Goal: Information Seeking & Learning: Learn about a topic

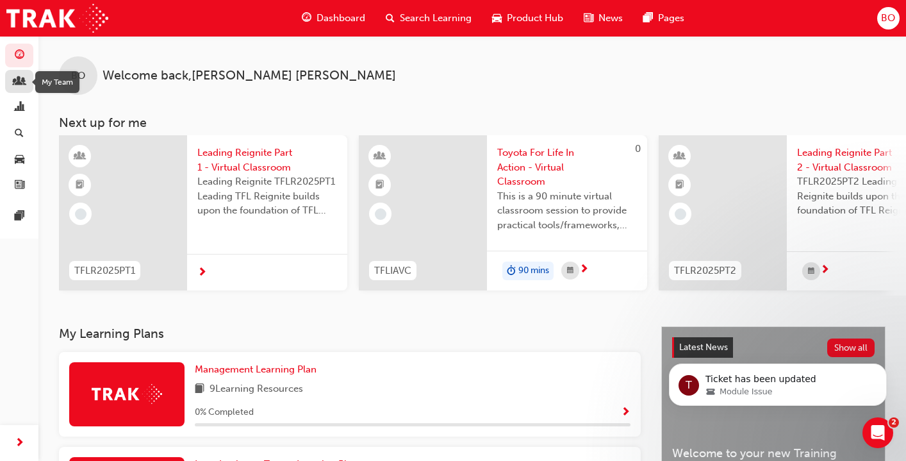
click at [15, 88] on div "button" at bounding box center [20, 82] width 10 height 16
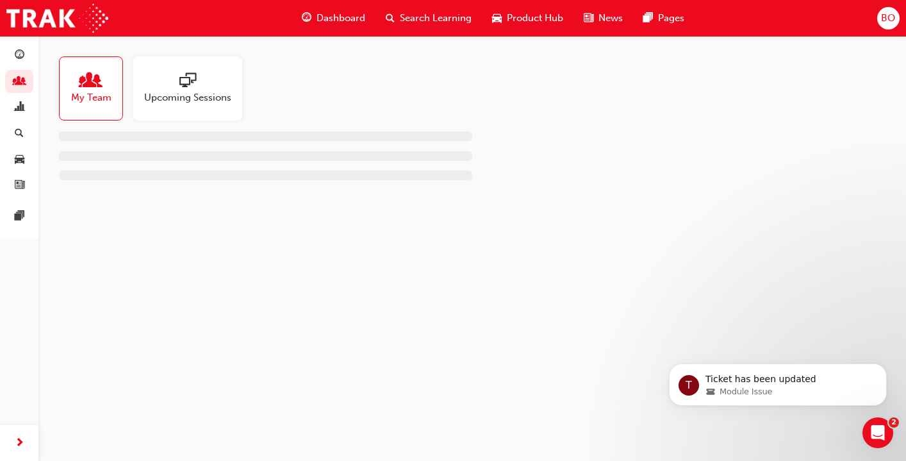
click at [99, 108] on div "My Team" at bounding box center [91, 88] width 64 height 64
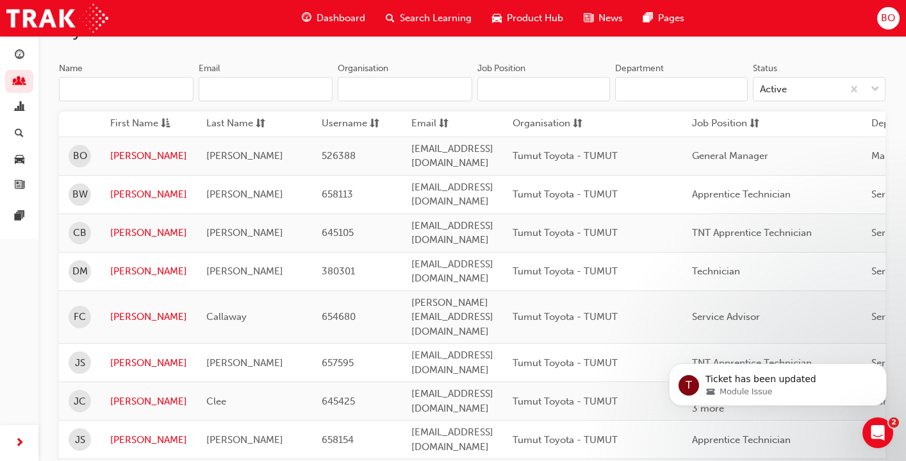
scroll to position [119, 0]
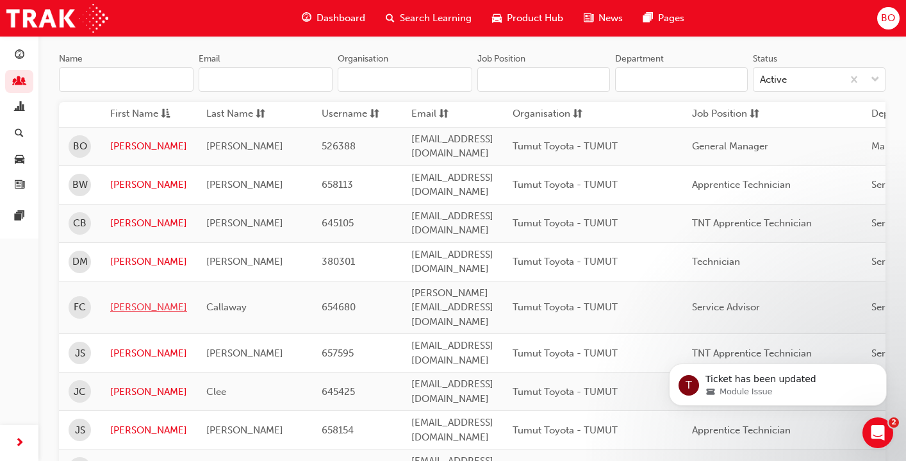
click at [131, 300] on link "[PERSON_NAME]" at bounding box center [148, 307] width 77 height 15
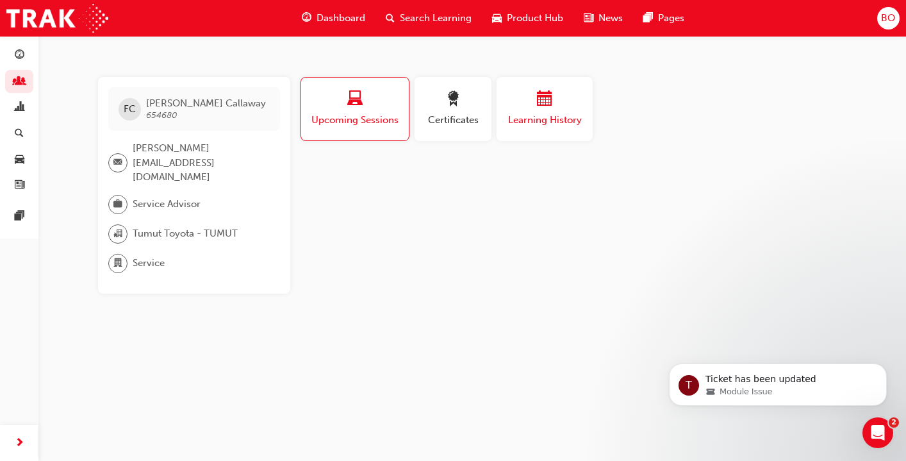
click at [568, 108] on div "button" at bounding box center [544, 101] width 77 height 20
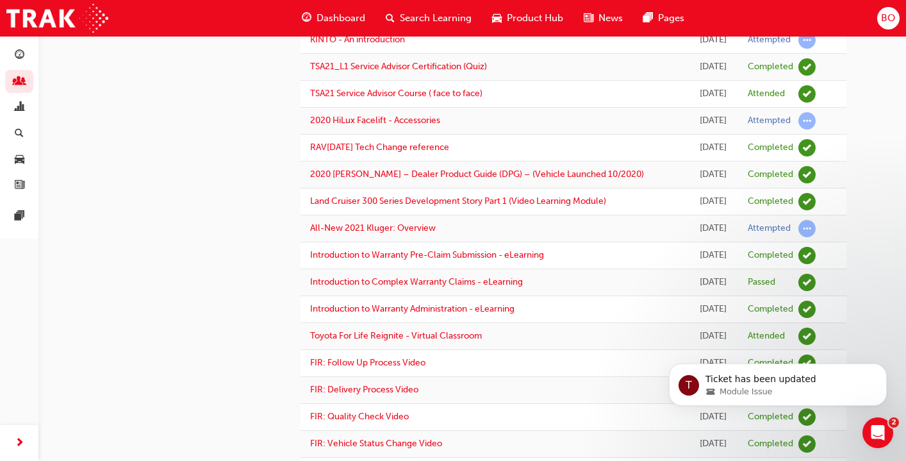
scroll to position [427, 0]
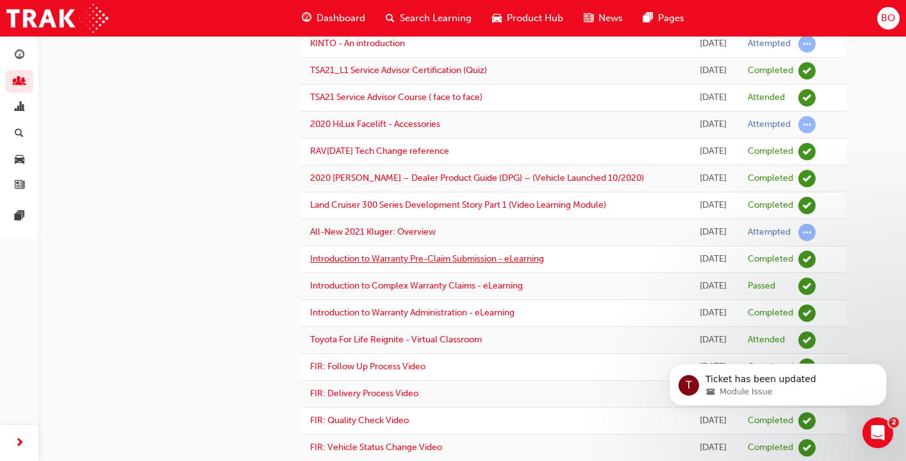
click at [522, 264] on link "Introduction to Warranty Pre-Claim Submission - eLearning" at bounding box center [427, 258] width 234 height 11
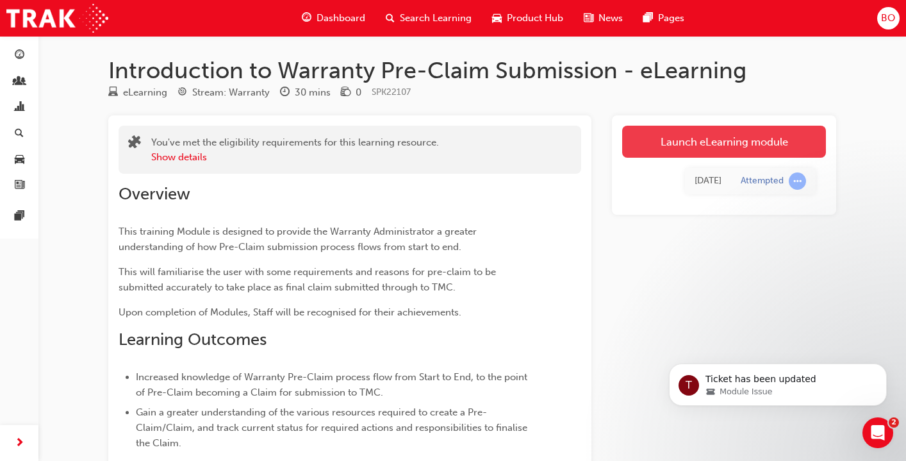
click at [722, 133] on link "Launch eLearning module" at bounding box center [724, 142] width 204 height 32
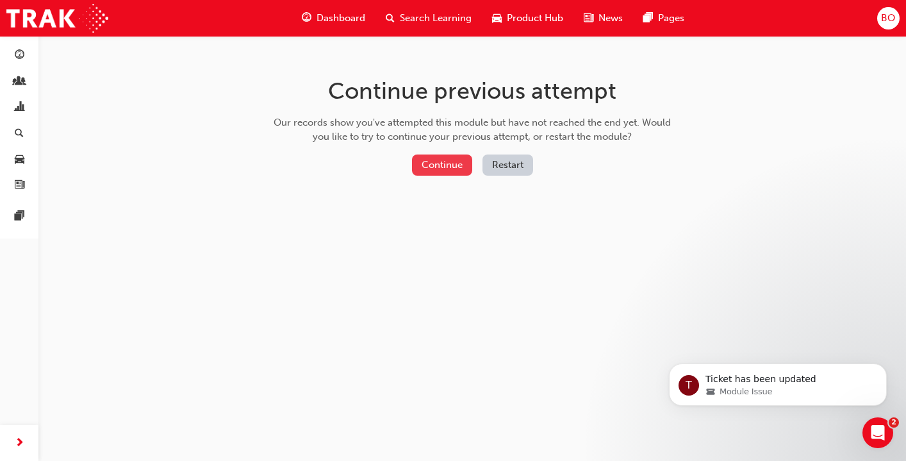
click at [439, 169] on button "Continue" at bounding box center [442, 164] width 60 height 21
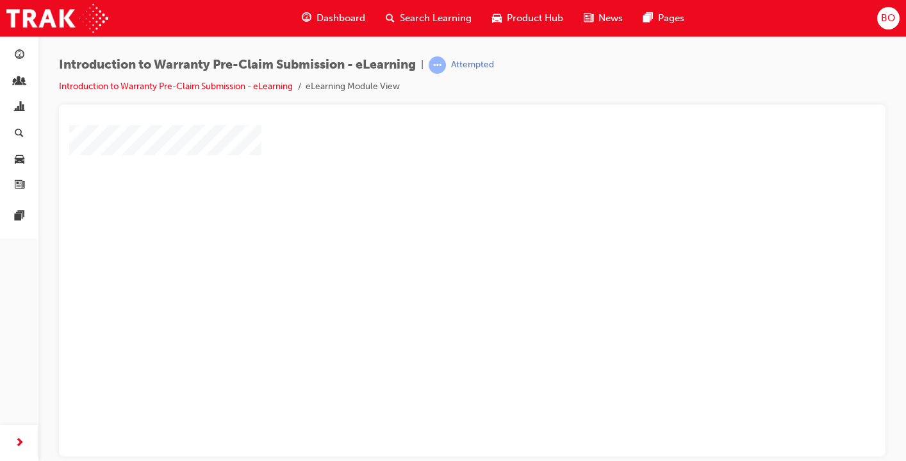
scroll to position [108, 0]
click at [435, 145] on div "play" at bounding box center [435, 145] width 0 height 0
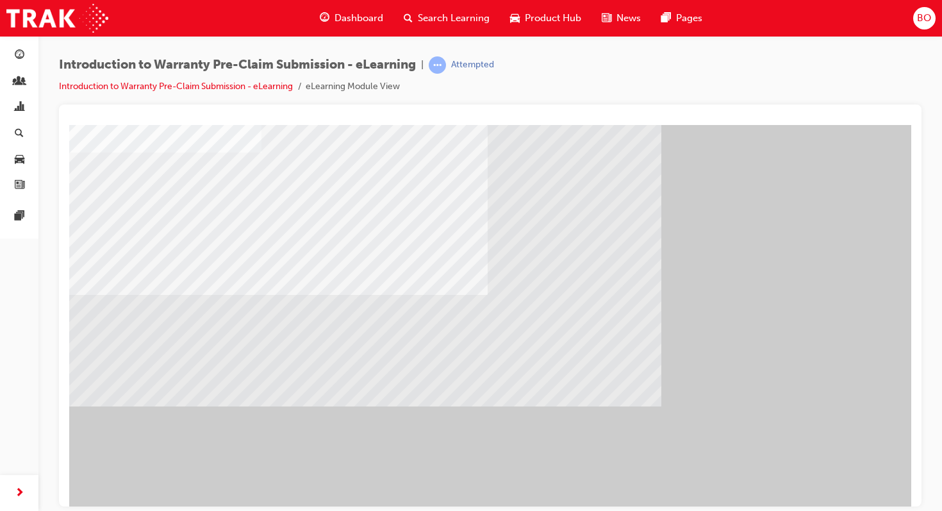
scroll to position [83, 0]
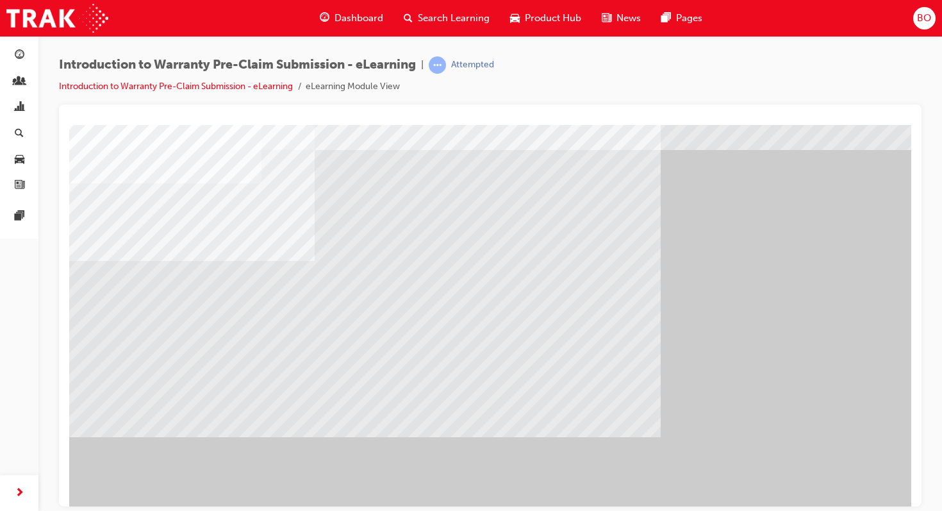
scroll to position [99, 0]
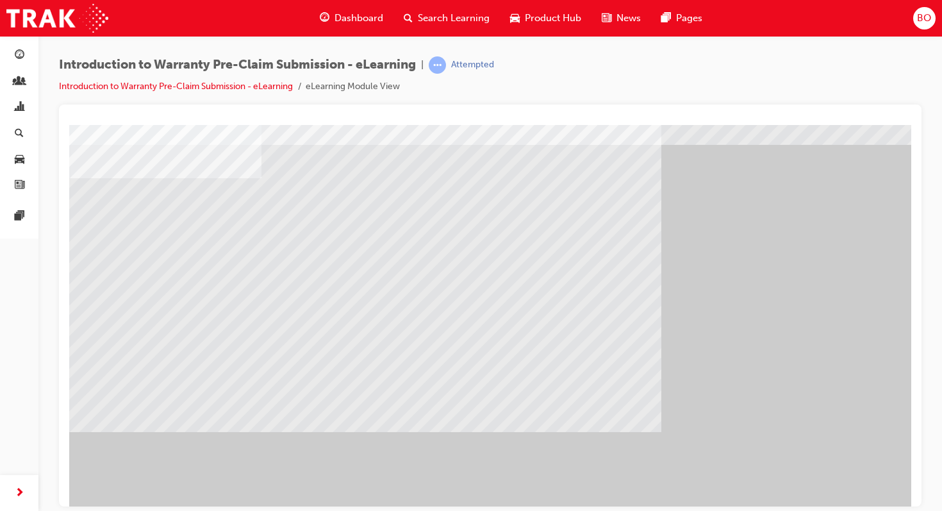
scroll to position [97, 0]
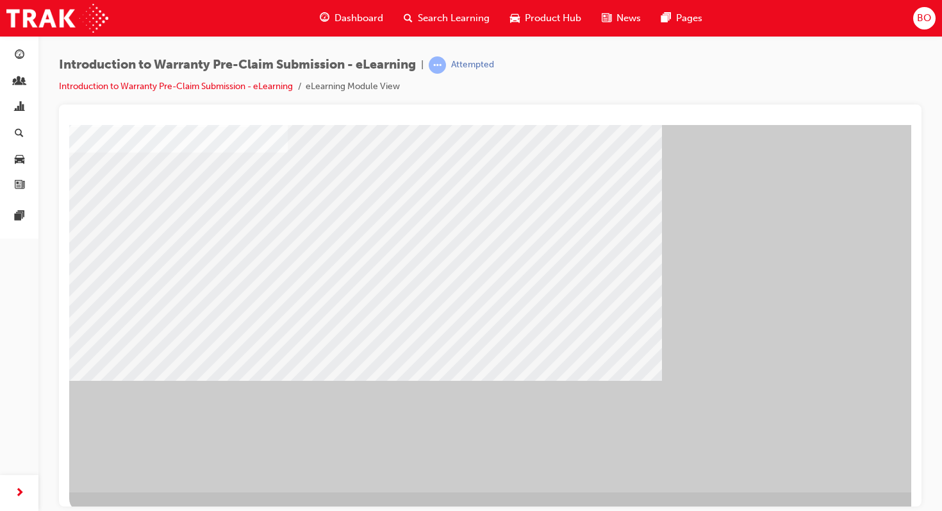
scroll to position [99, 0]
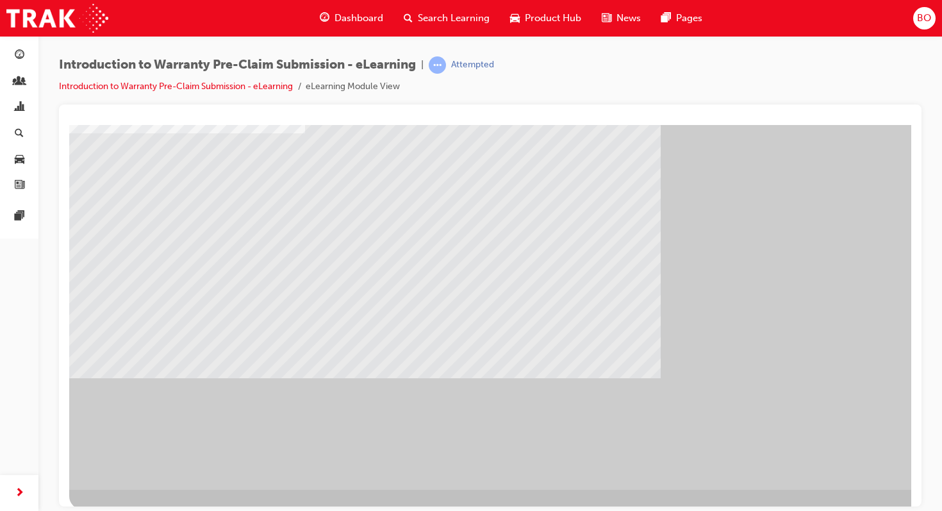
scroll to position [97, 0]
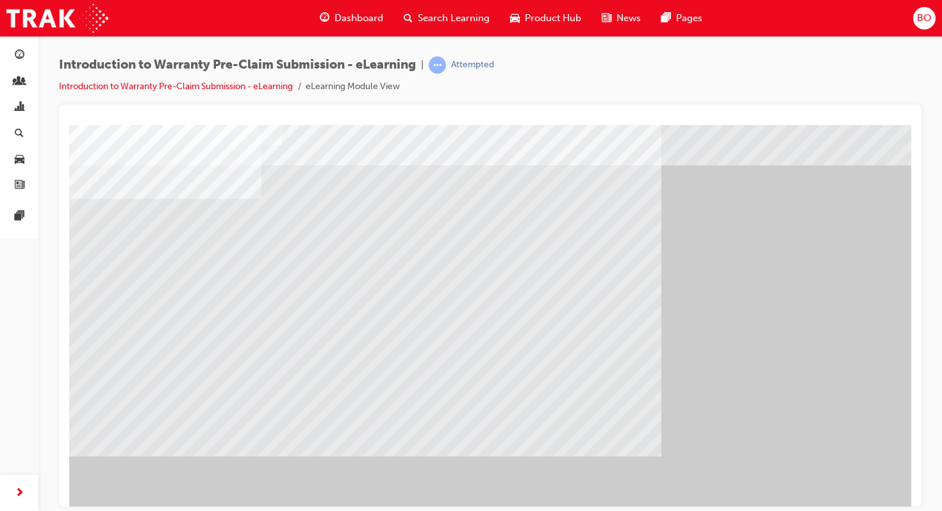
scroll to position [99, 0]
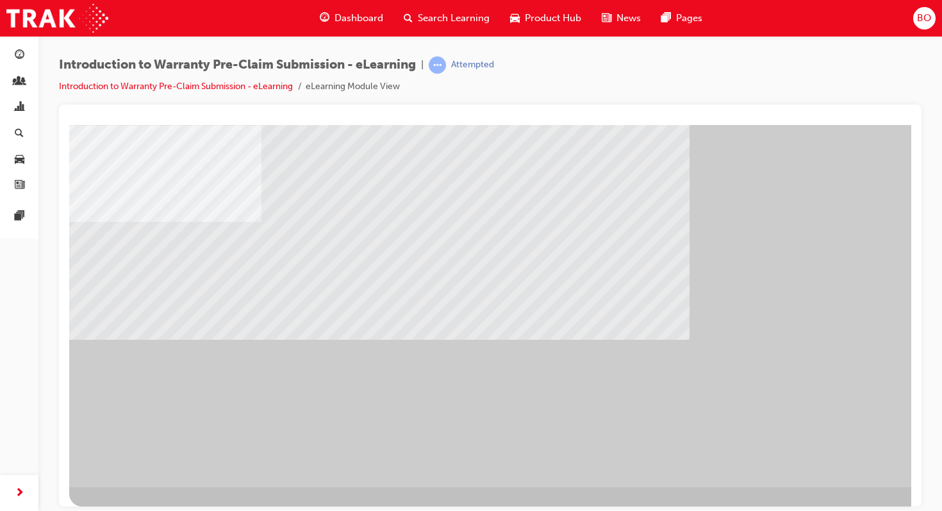
scroll to position [0, 0]
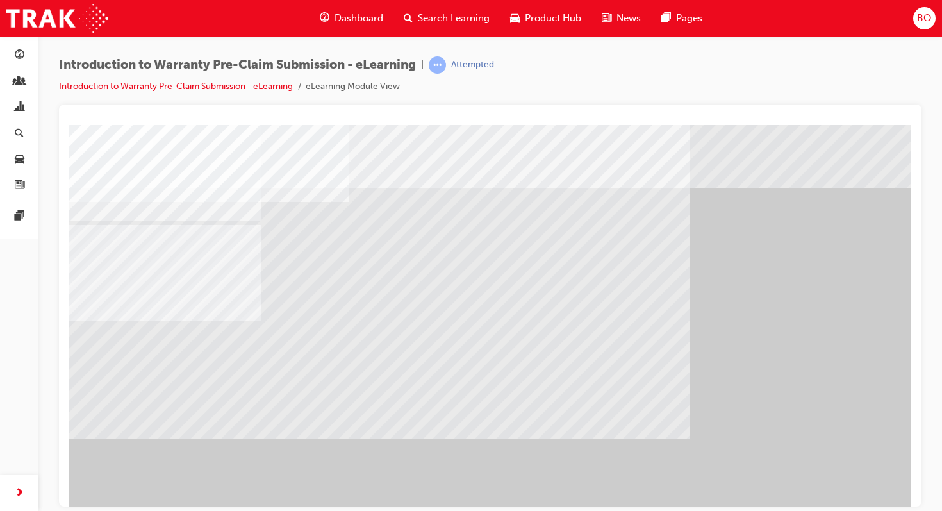
drag, startPoint x: 856, startPoint y: 454, endPoint x: 858, endPoint y: 468, distance: 15.0
click at [858, 460] on div "" at bounding box center [505, 354] width 872 height 461
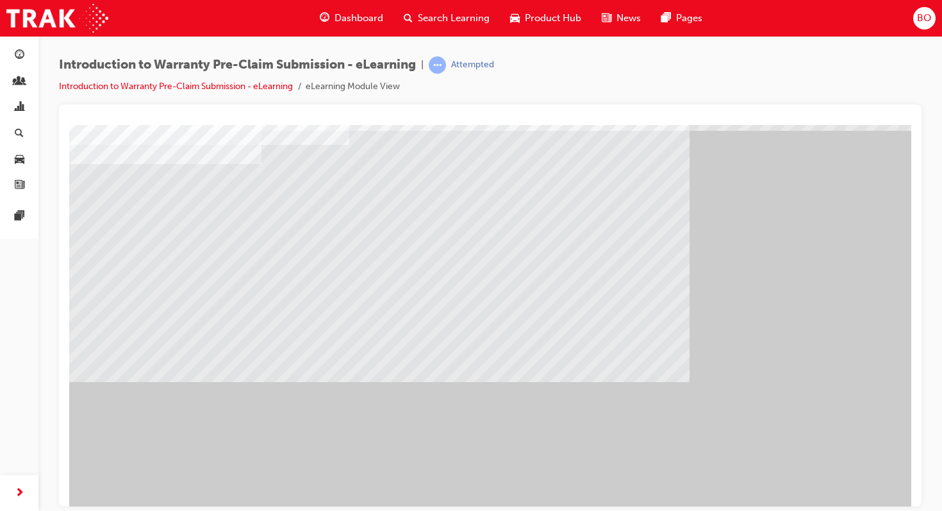
scroll to position [58, 0]
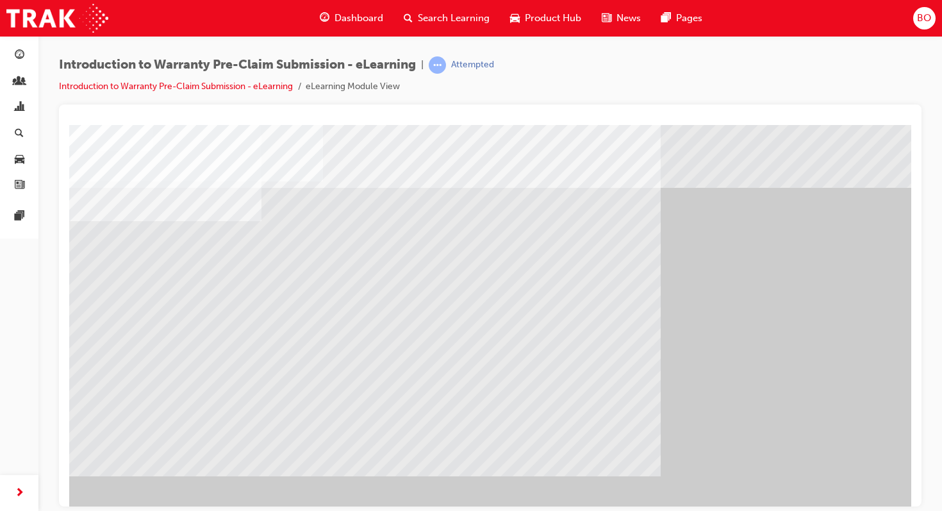
scroll to position [59, 0]
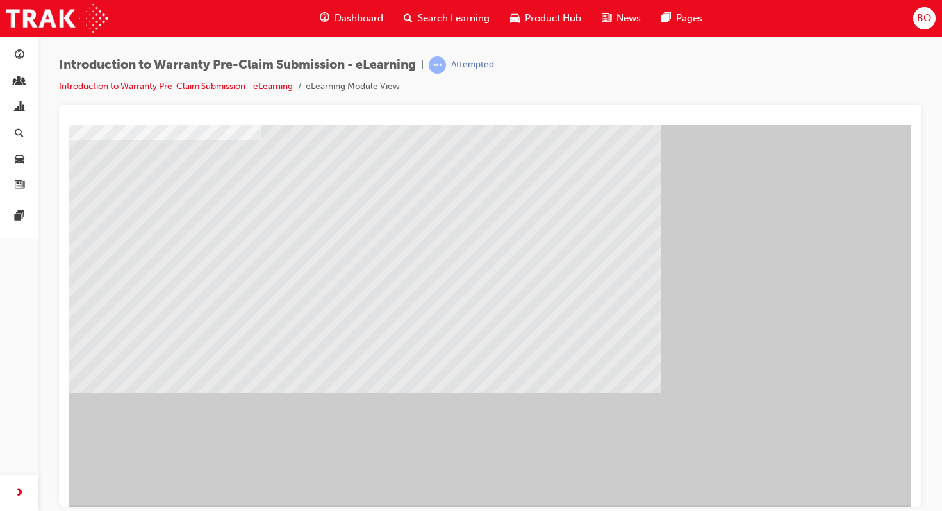
scroll to position [82, 0]
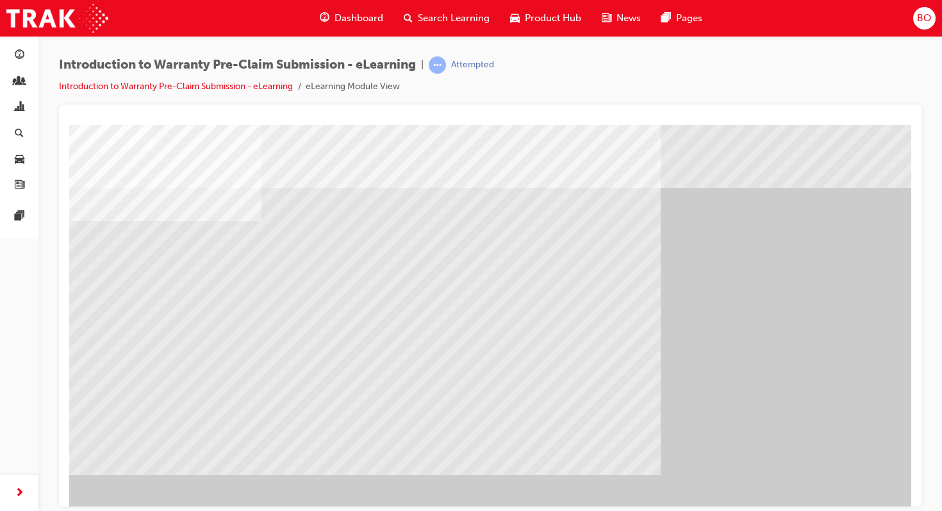
click at [161, 460] on div "" at bounding box center [505, 354] width 872 height 461
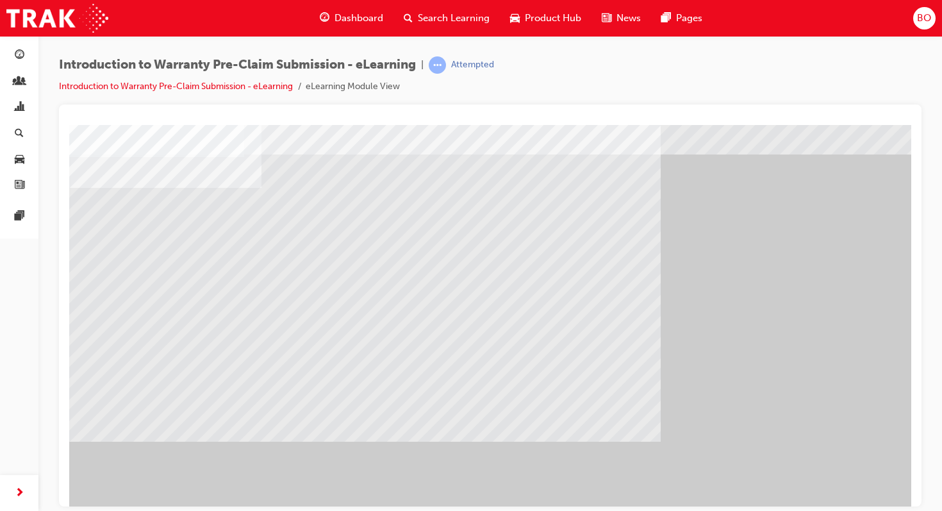
scroll to position [28, 0]
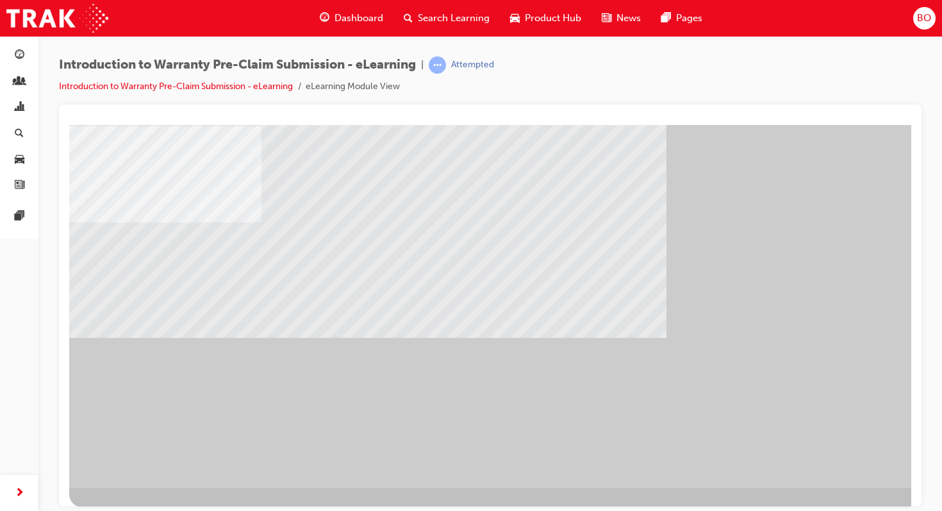
scroll to position [99, 0]
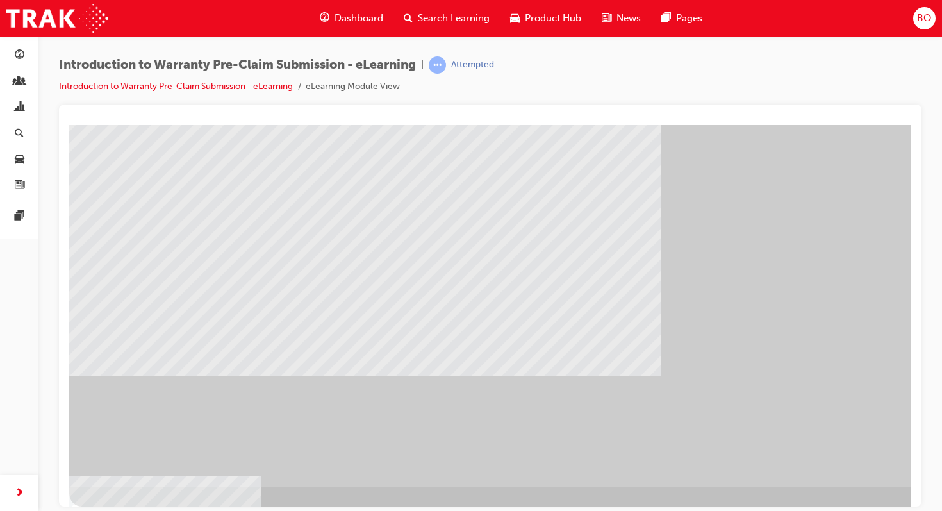
scroll to position [0, 0]
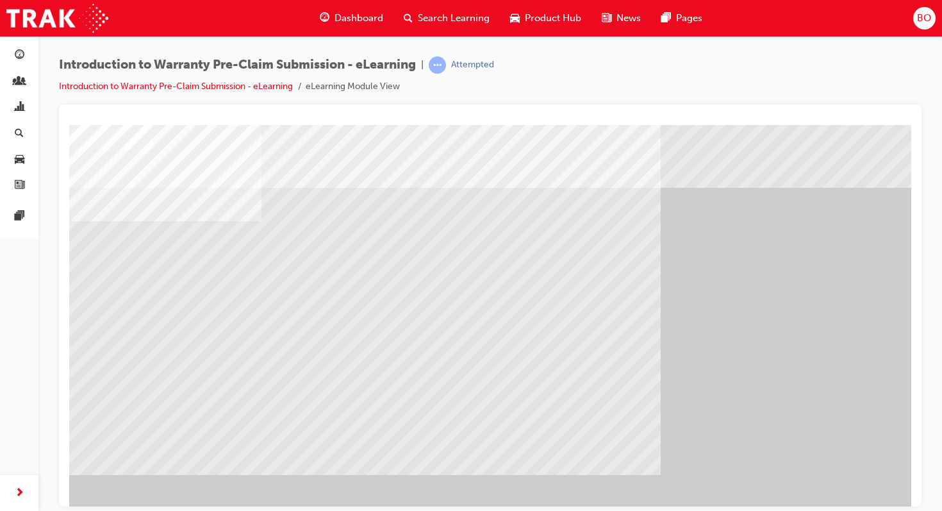
click at [135, 451] on div "" at bounding box center [505, 354] width 872 height 461
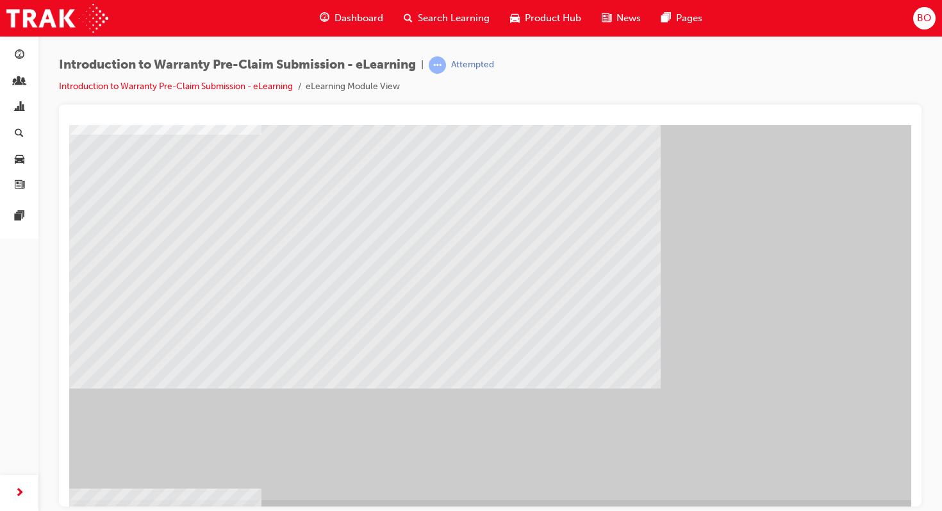
scroll to position [83, 0]
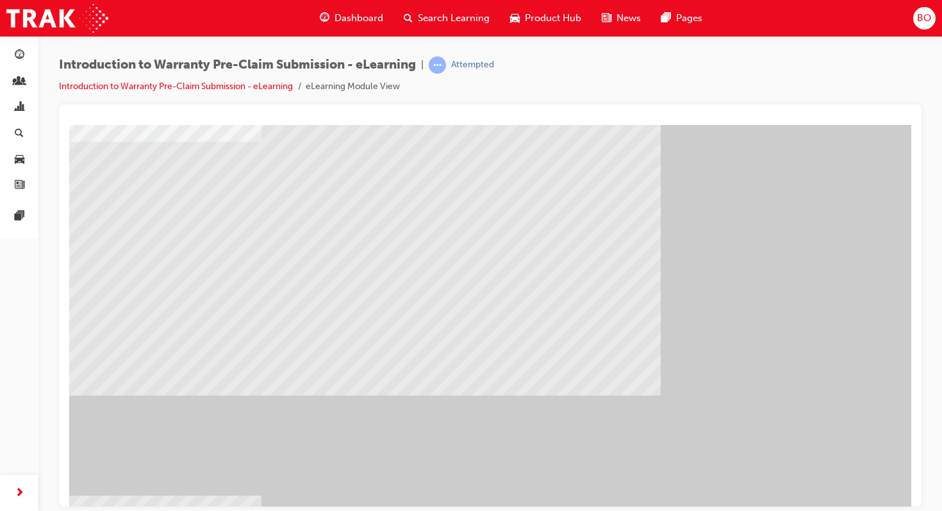
scroll to position [94, 0]
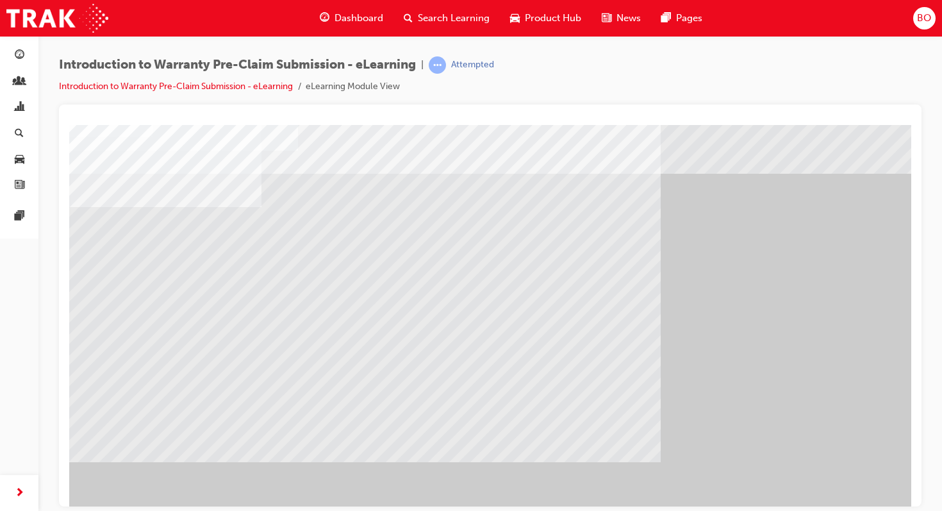
scroll to position [0, 0]
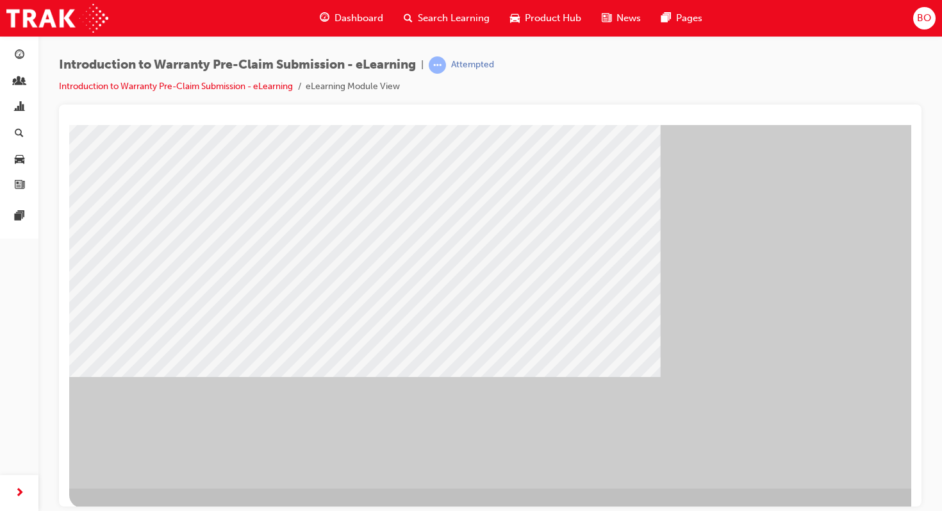
scroll to position [97, 0]
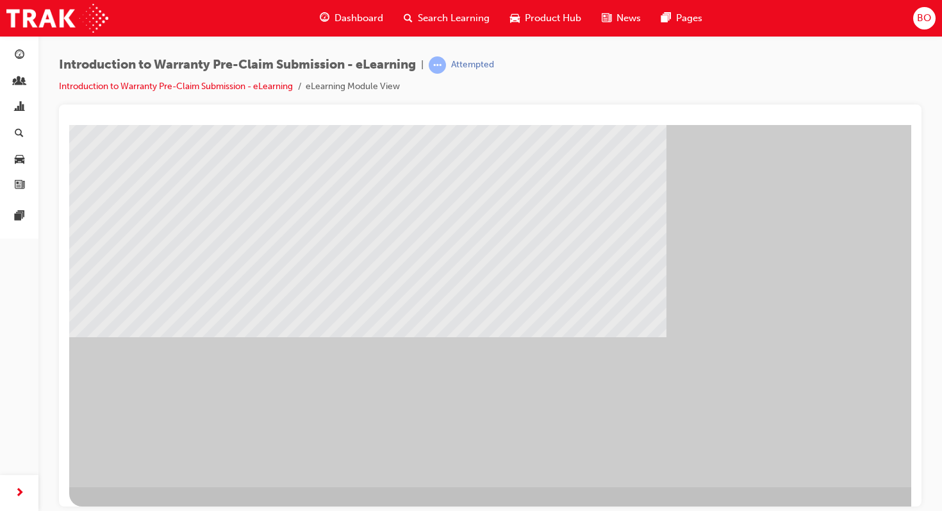
scroll to position [93, 0]
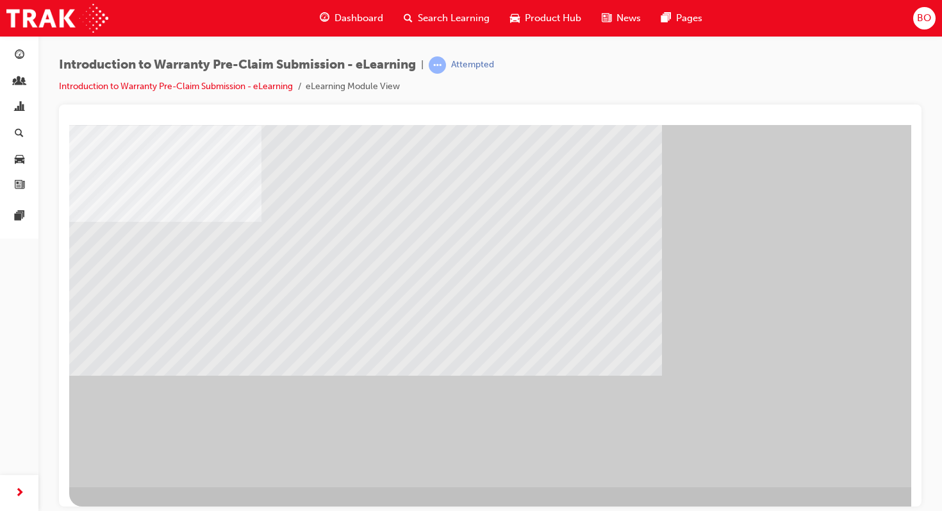
scroll to position [97, 0]
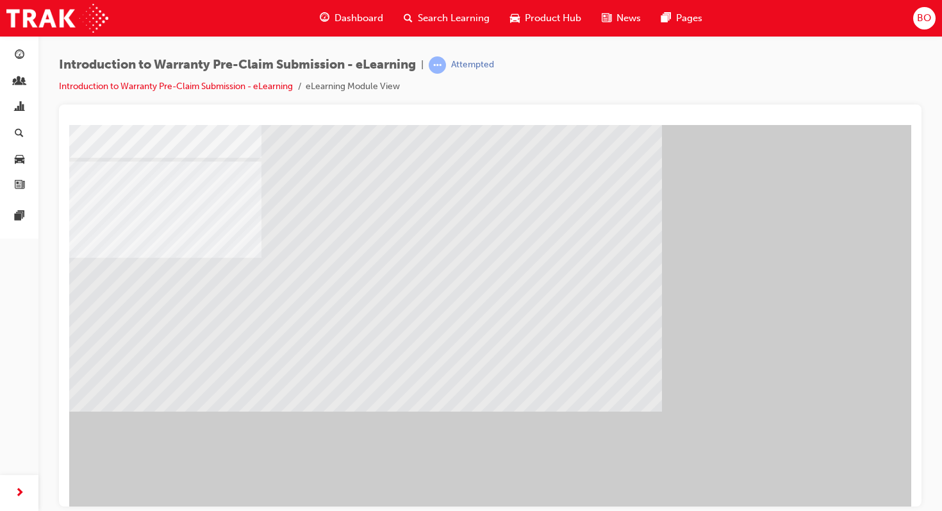
scroll to position [88, 0]
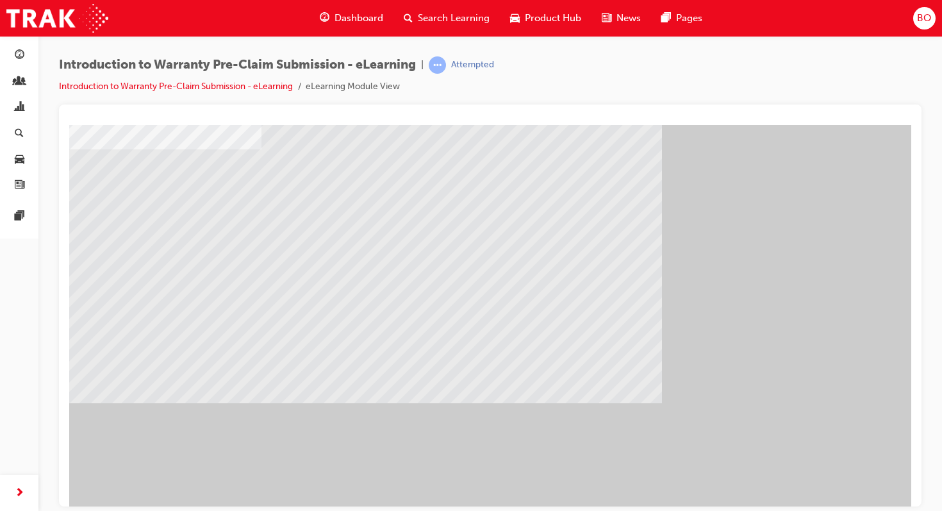
scroll to position [99, 0]
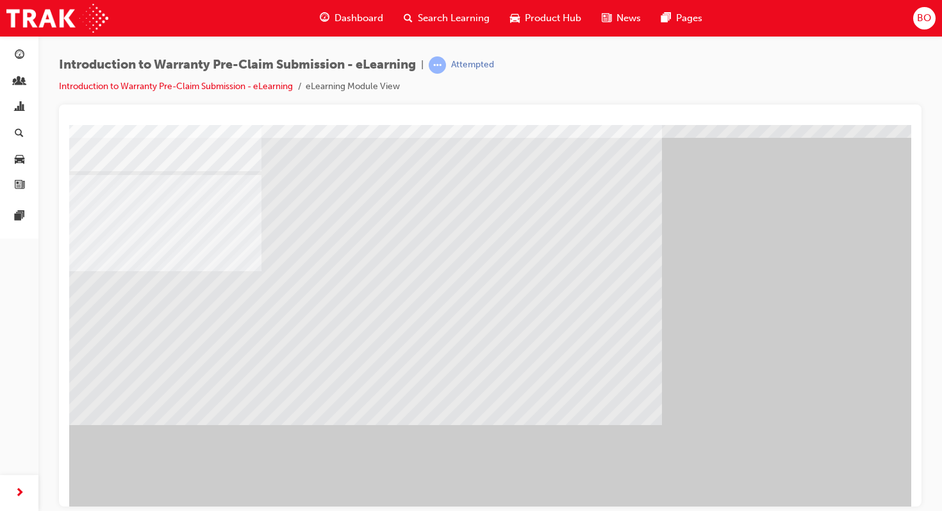
scroll to position [51, 0]
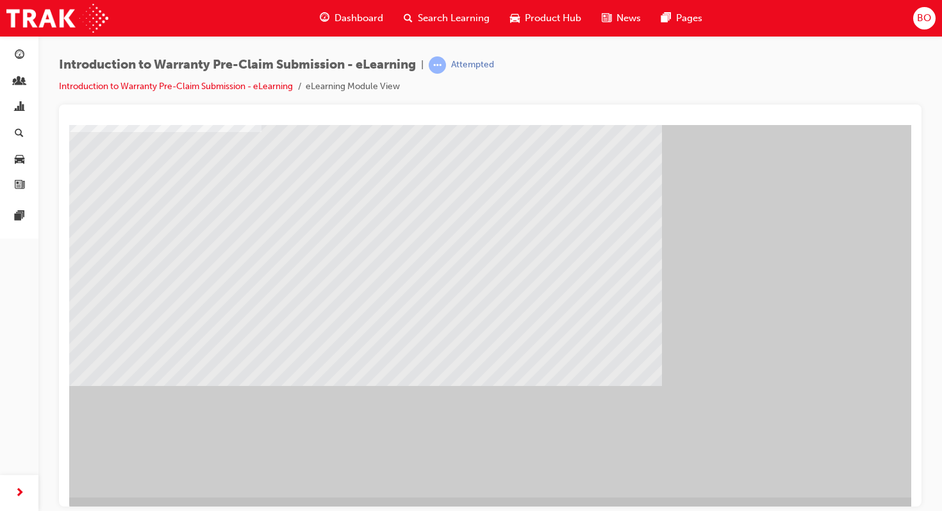
scroll to position [90, 0]
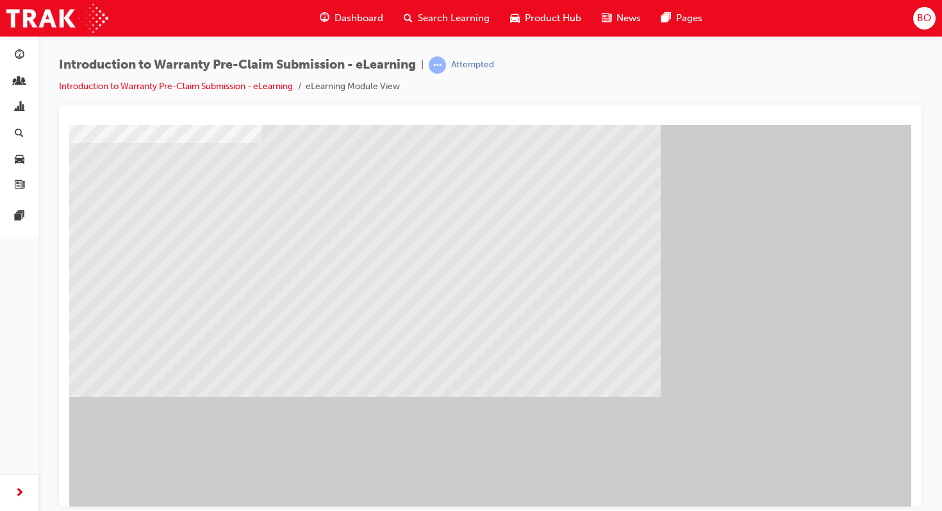
scroll to position [99, 0]
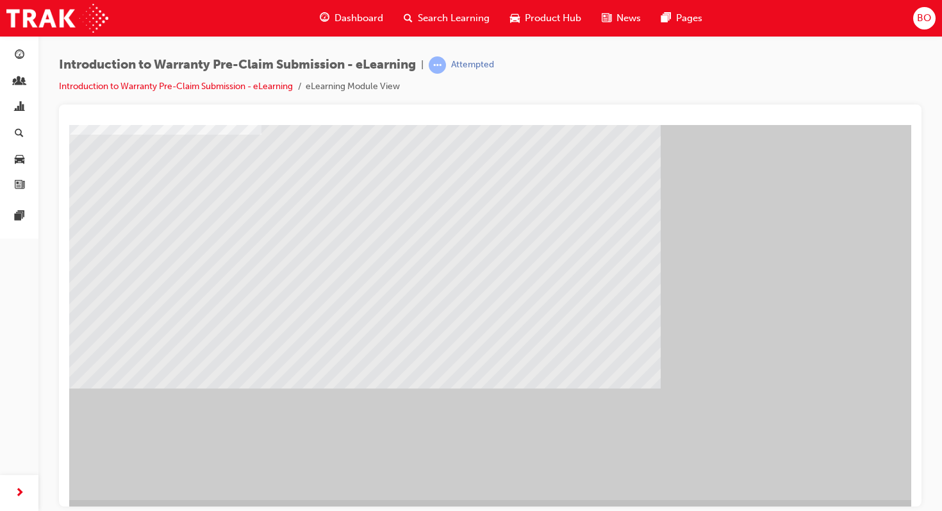
scroll to position [87, 0]
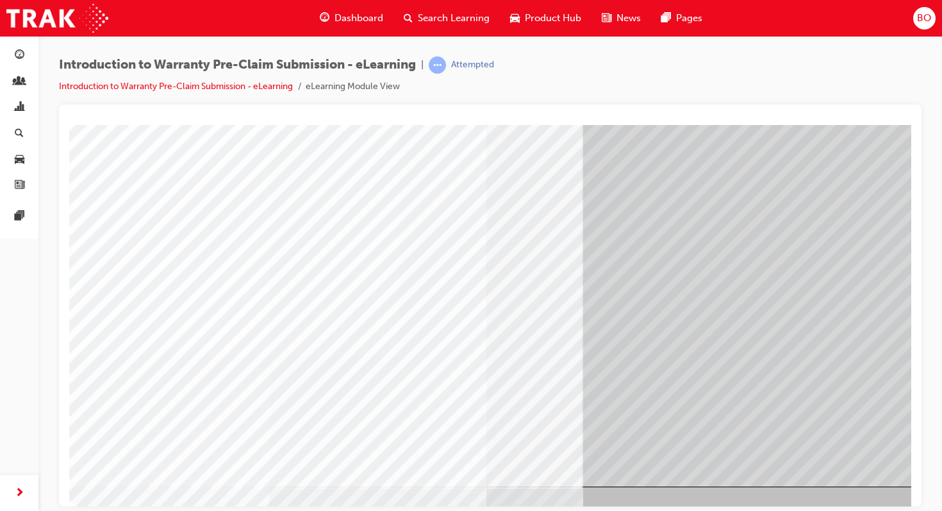
scroll to position [99, 0]
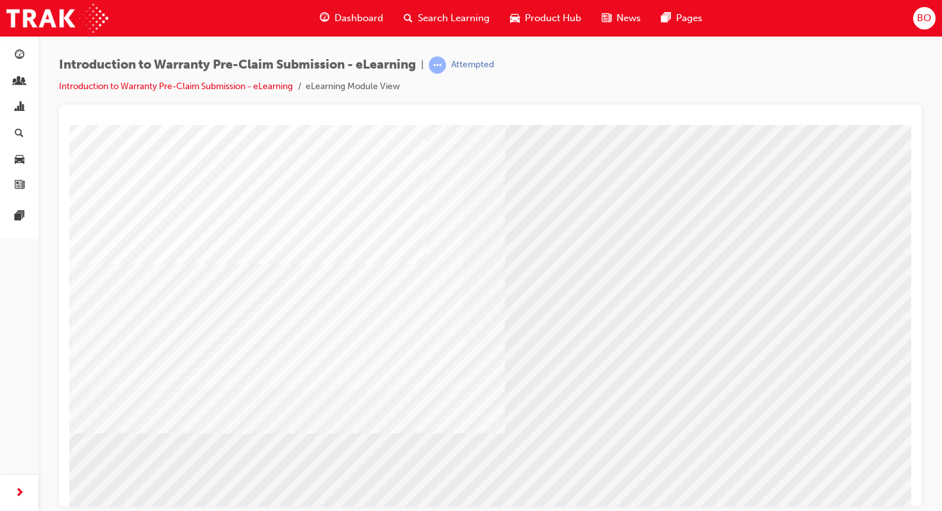
scroll to position [67, 0]
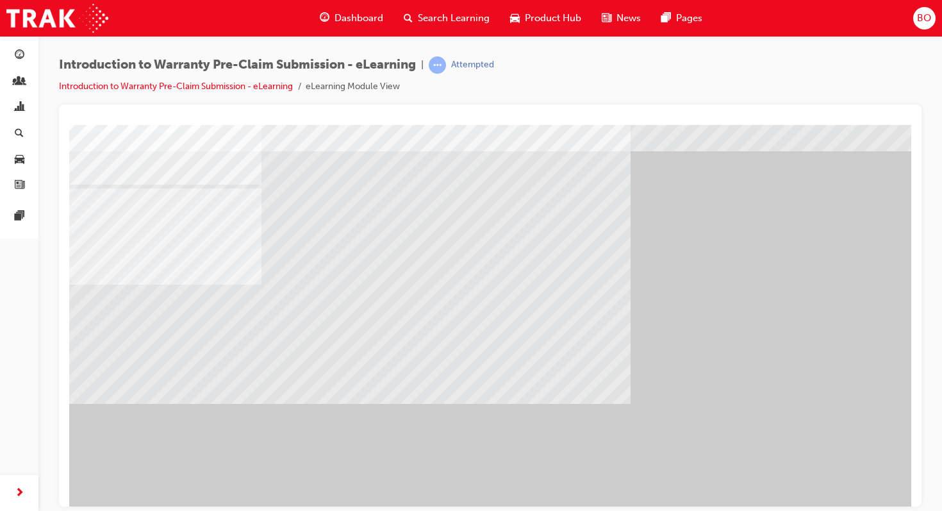
scroll to position [51, 0]
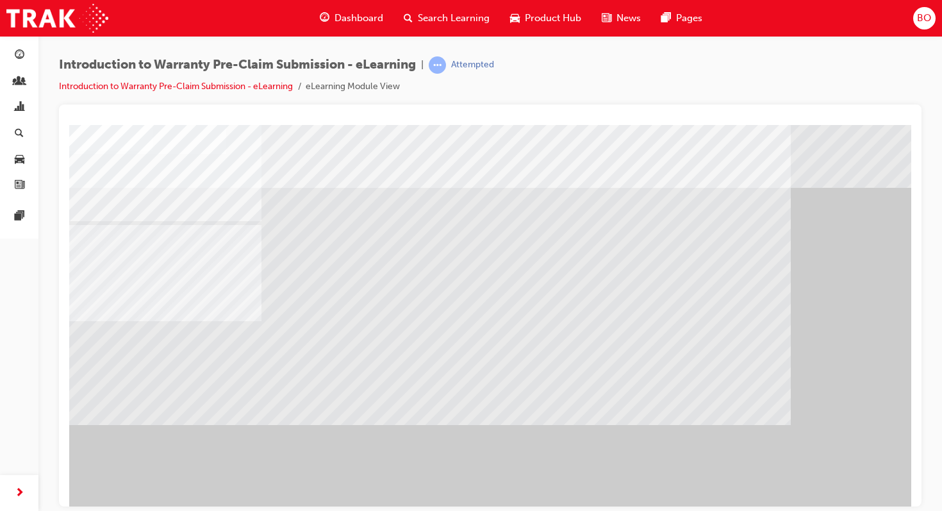
scroll to position [42, 0]
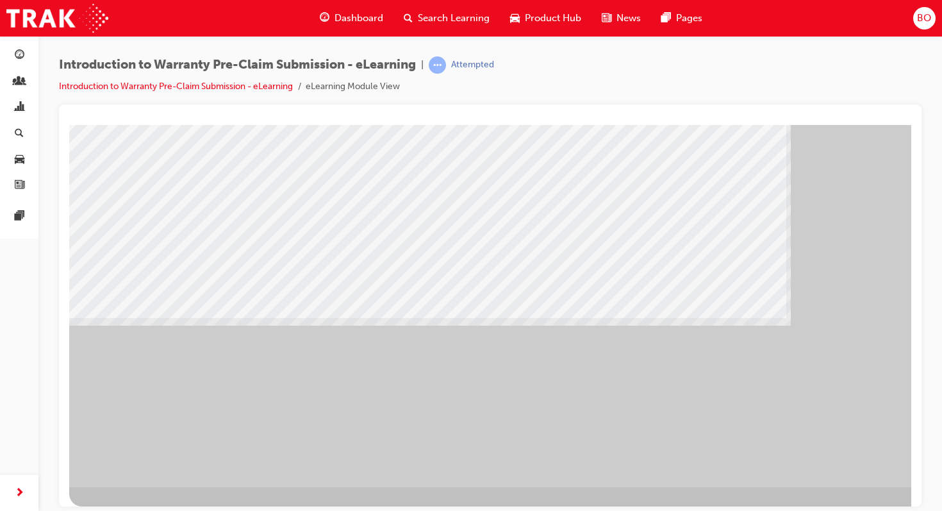
scroll to position [97, 0]
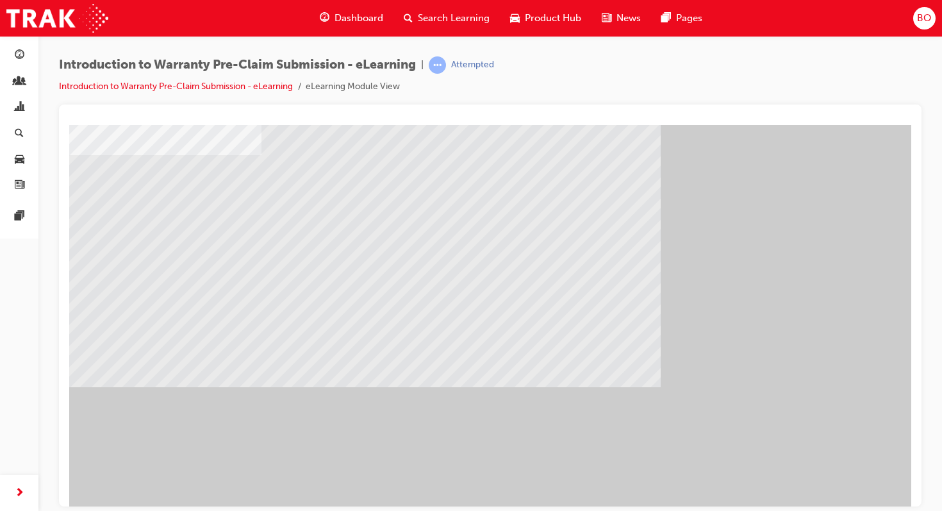
scroll to position [67, 0]
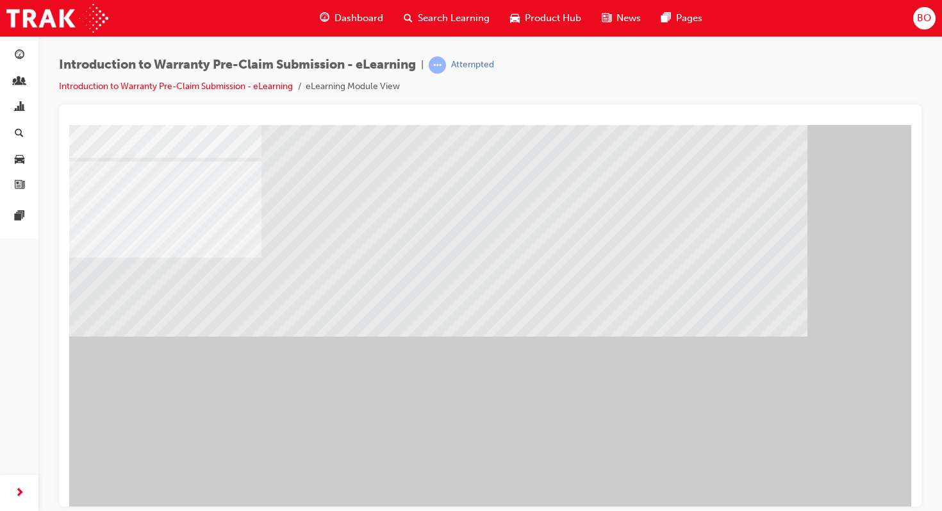
scroll to position [66, 0]
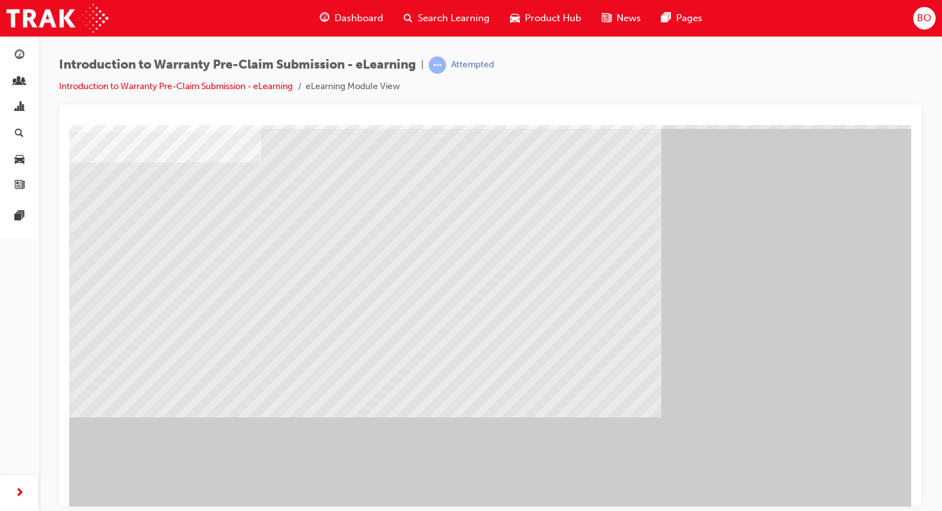
scroll to position [60, 0]
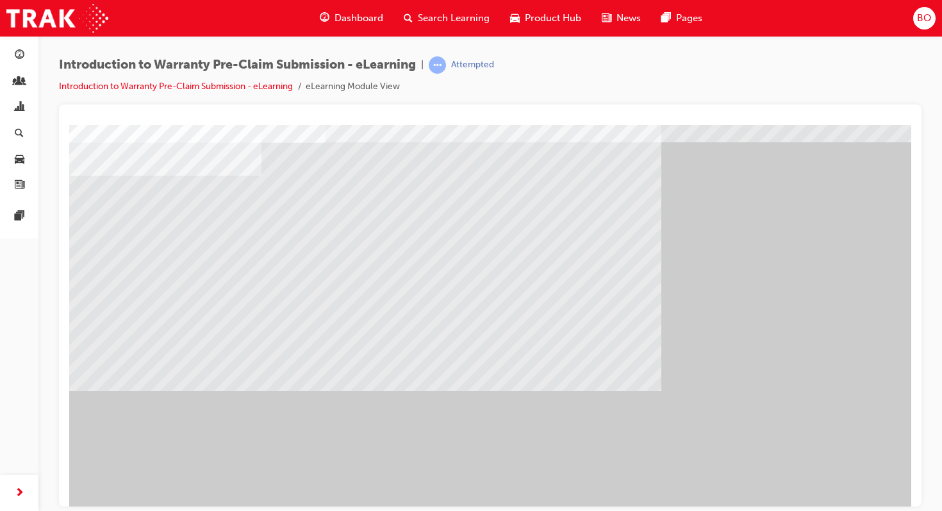
scroll to position [69, 0]
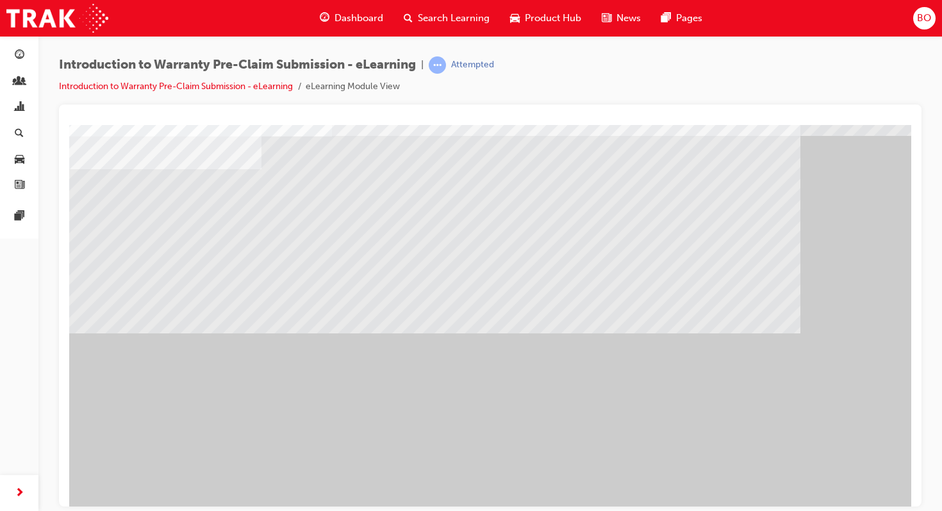
scroll to position [56, 0]
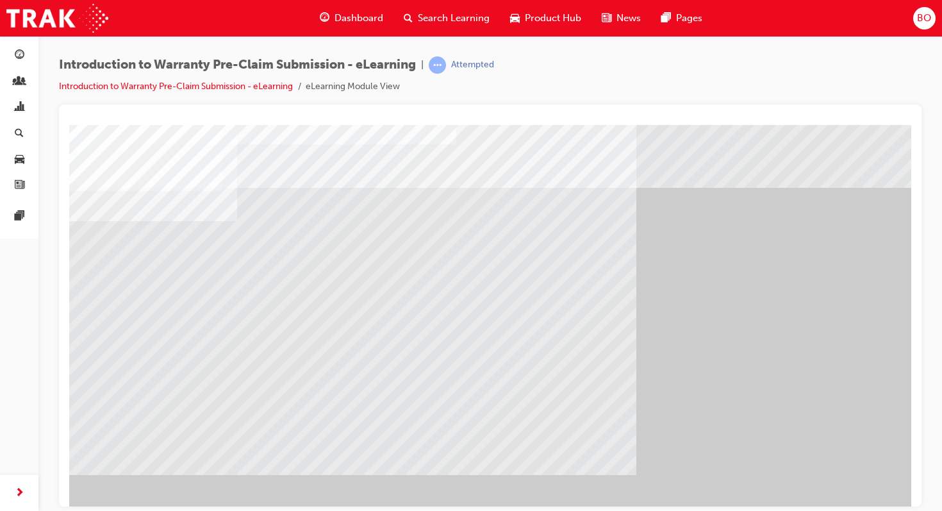
scroll to position [0, 26]
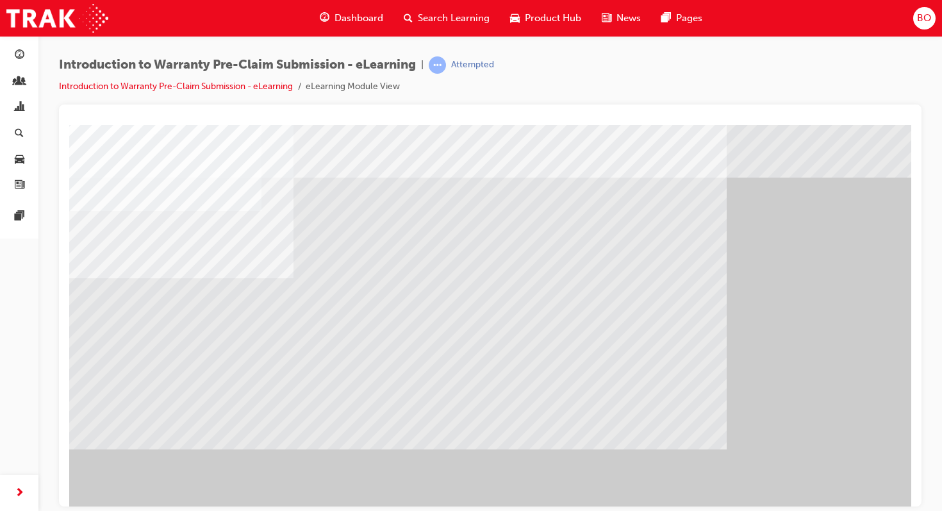
scroll to position [79, 0]
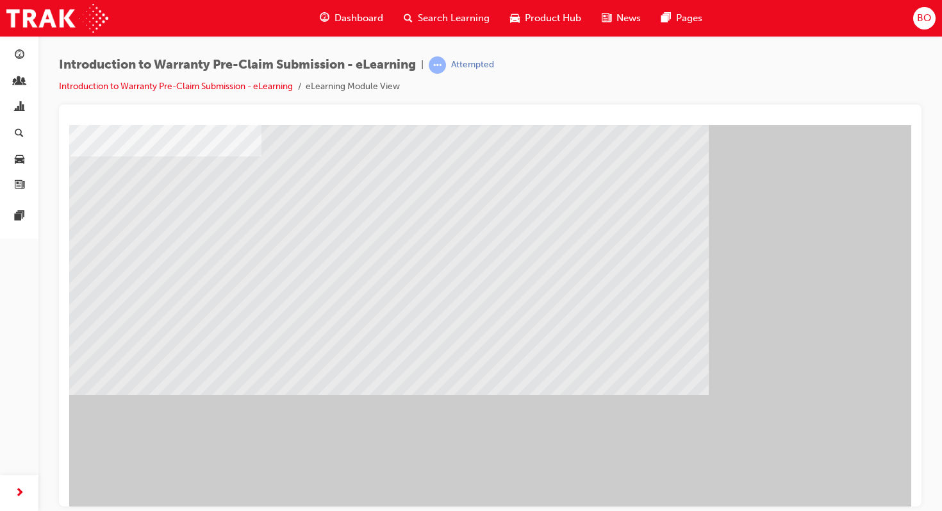
scroll to position [65, 0]
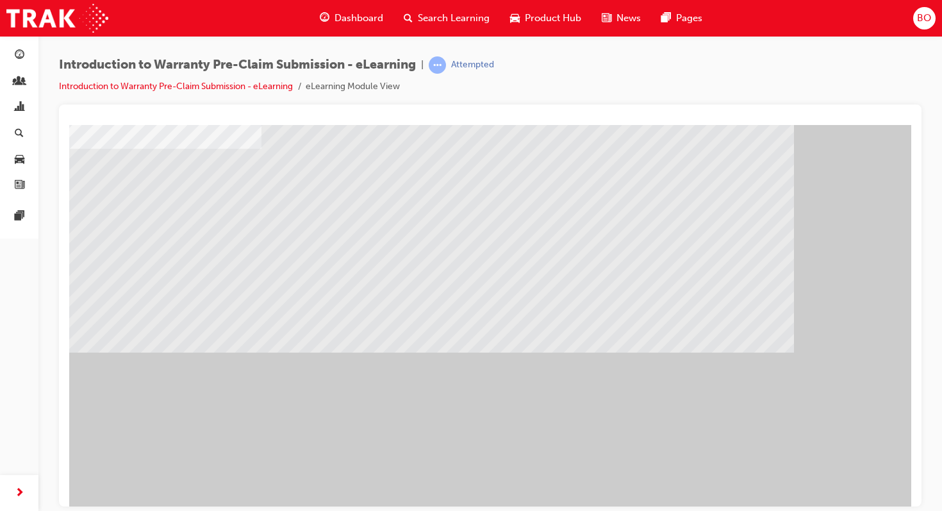
scroll to position [73, 0]
click at [865, 460] on div "" at bounding box center [505, 281] width 872 height 461
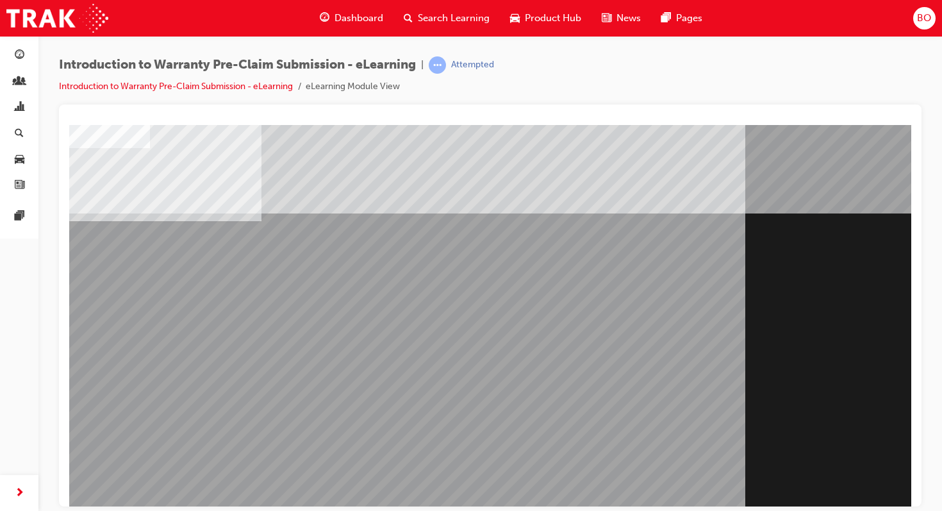
click at [866, 460] on div "Section Title Page" at bounding box center [505, 354] width 872 height 461
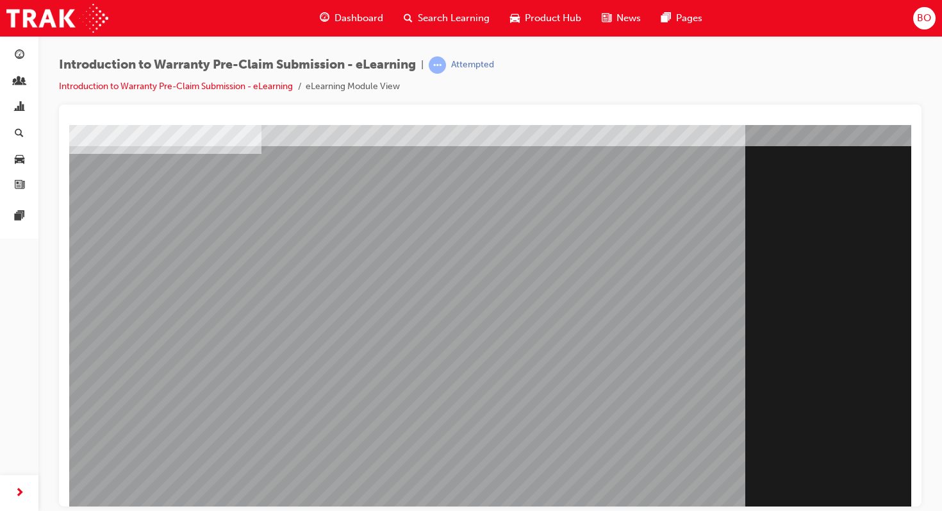
scroll to position [99, 0]
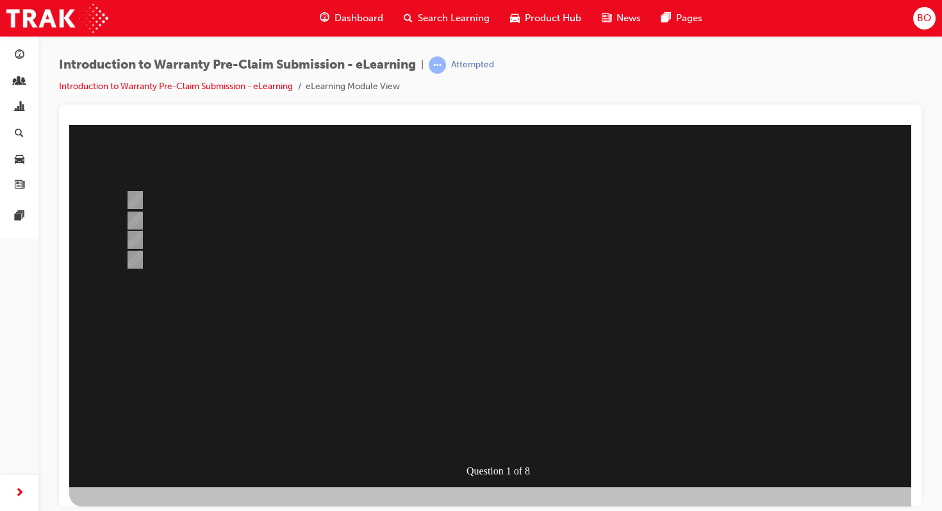
scroll to position [0, 0]
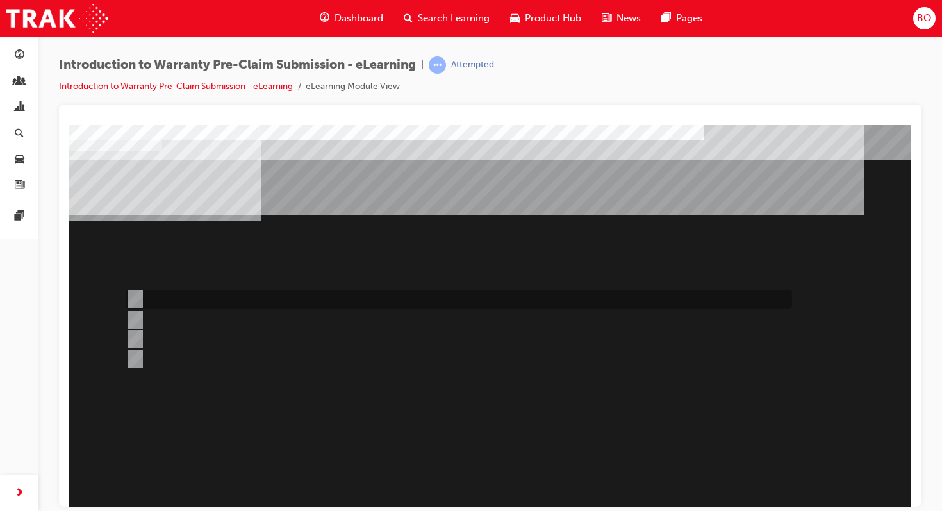
click at [136, 299] on input "Specific repairs as per the WPPM." at bounding box center [133, 299] width 14 height 14
radio input "true"
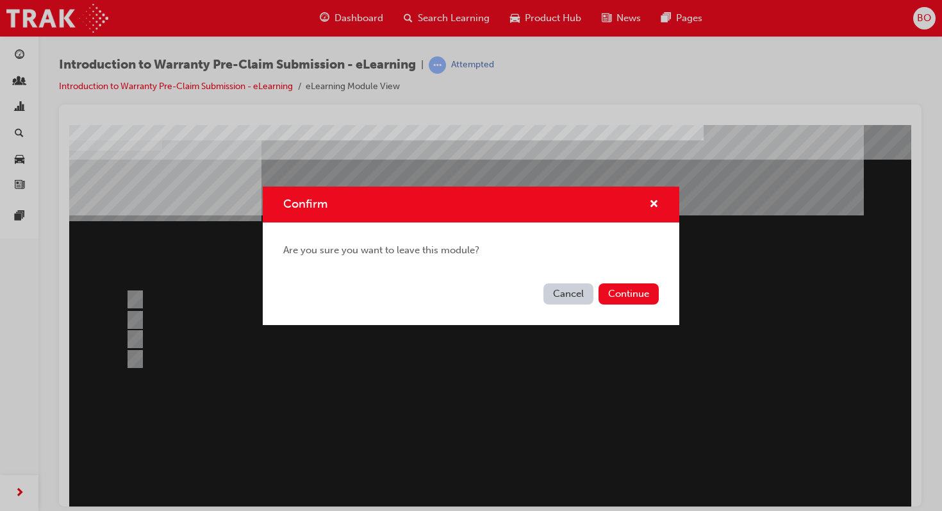
click at [577, 287] on button "Cancel" at bounding box center [568, 293] width 50 height 21
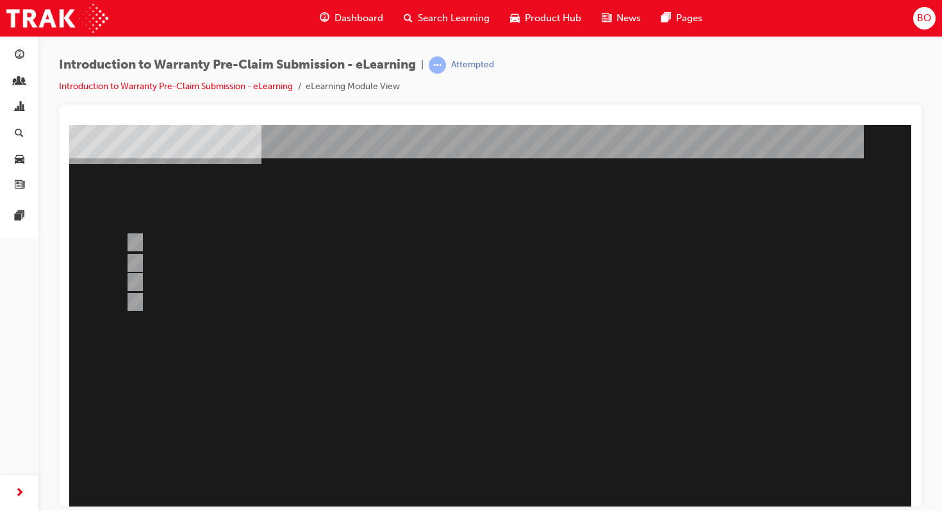
scroll to position [99, 0]
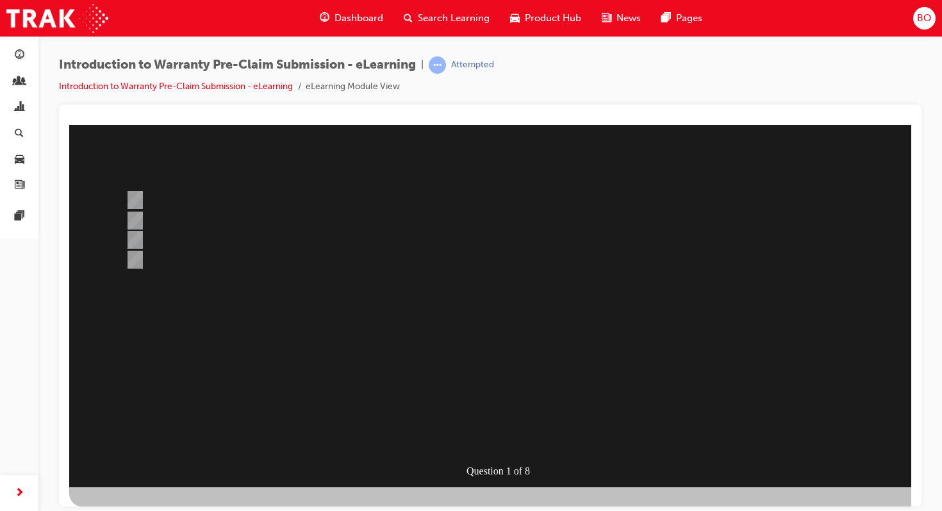
click at [509, 450] on div "Question 1 of 8" at bounding box center [505, 255] width 872 height 461
click at [561, 287] on div at bounding box center [505, 255] width 872 height 461
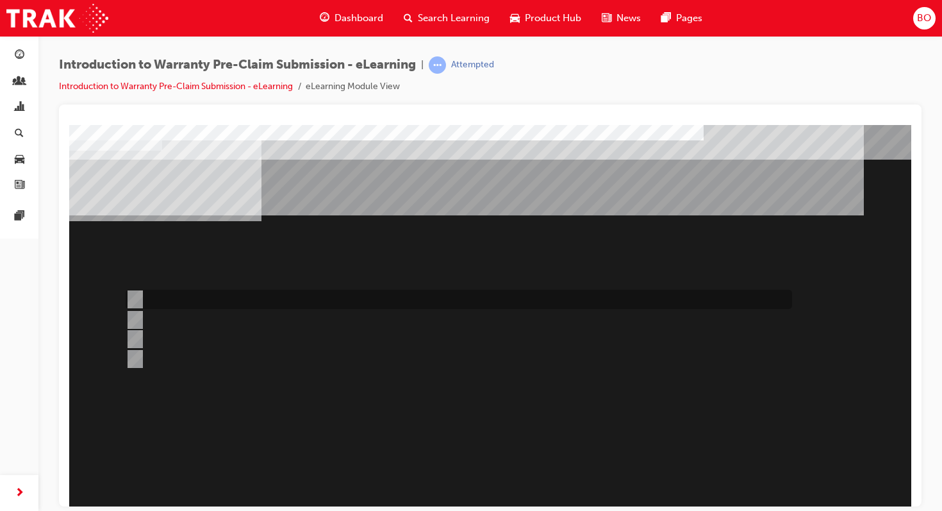
click at [203, 299] on div at bounding box center [455, 299] width 667 height 19
radio input "true"
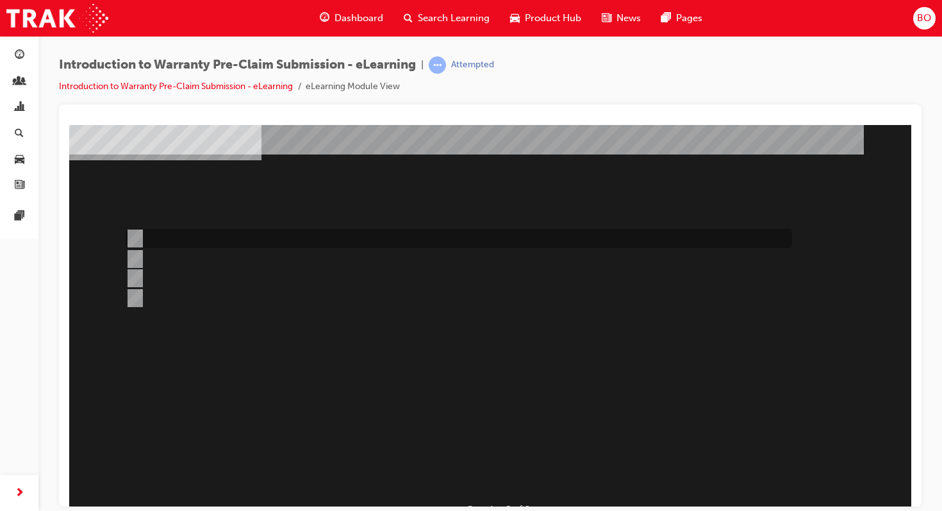
scroll to position [63, 0]
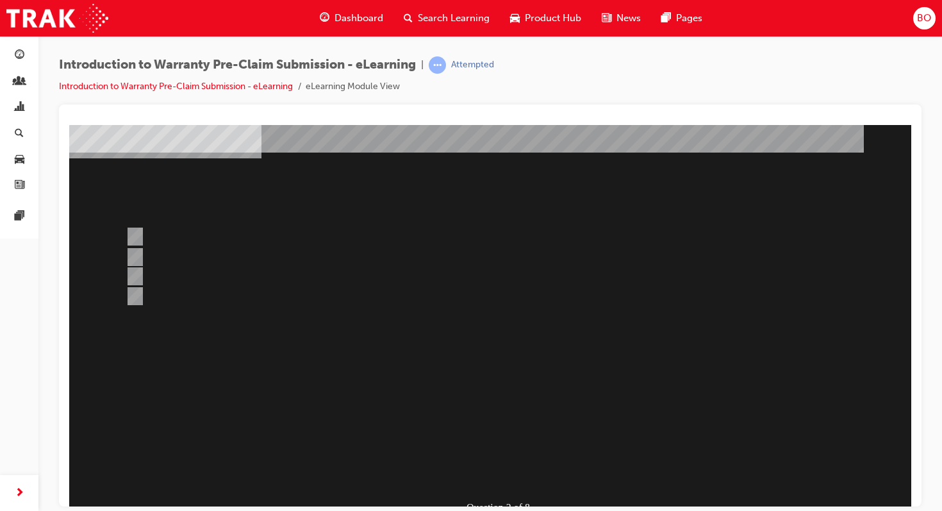
click at [563, 326] on div at bounding box center [505, 292] width 872 height 461
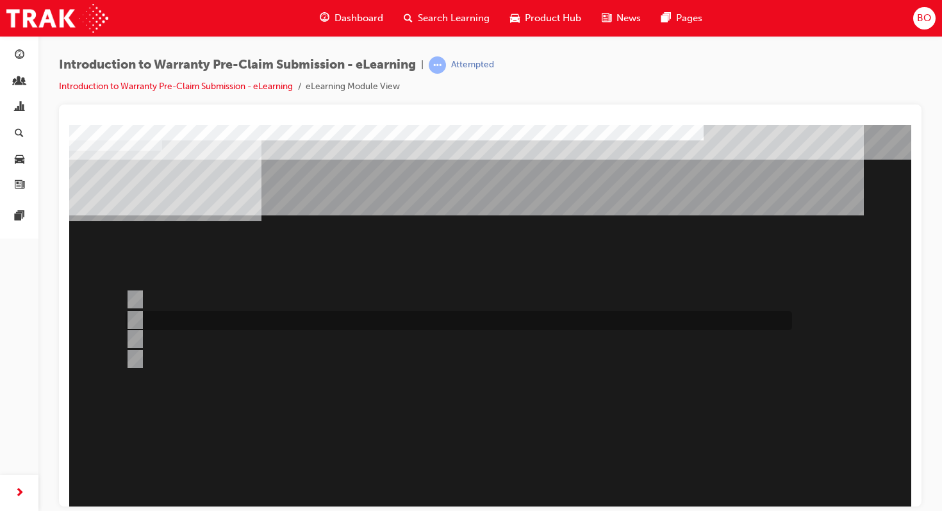
click at [137, 316] on input "1st January, 2019" at bounding box center [133, 320] width 14 height 14
radio input "true"
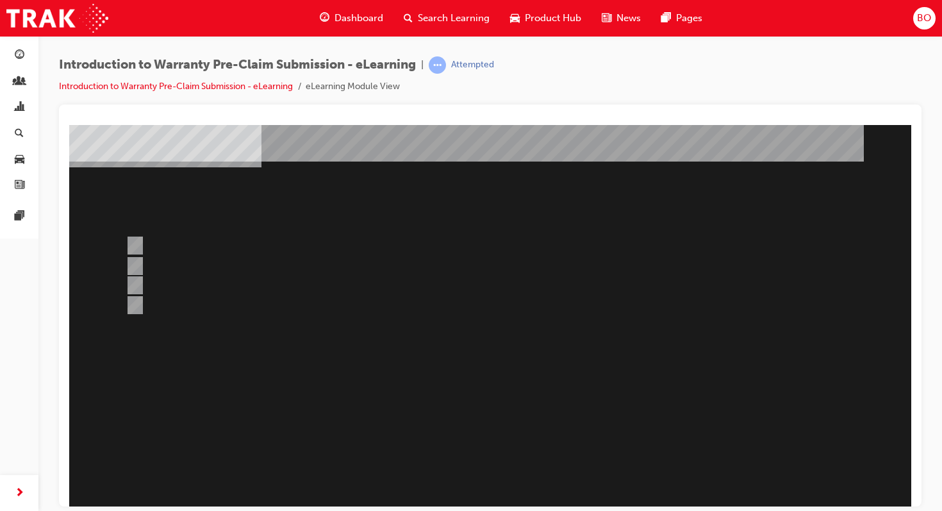
click at [595, 301] on div at bounding box center [505, 300] width 872 height 461
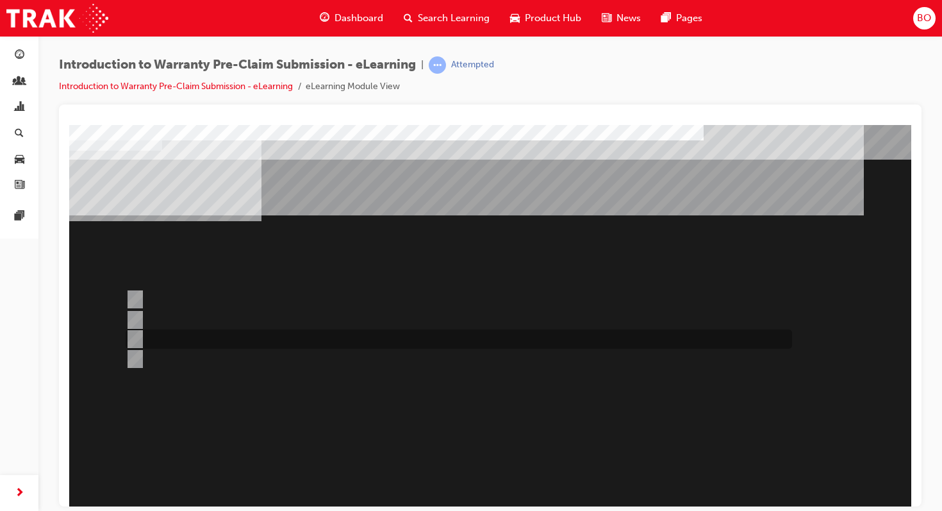
click at [290, 329] on div at bounding box center [455, 338] width 667 height 19
radio input "true"
click at [291, 301] on div at bounding box center [455, 299] width 667 height 19
radio input "true"
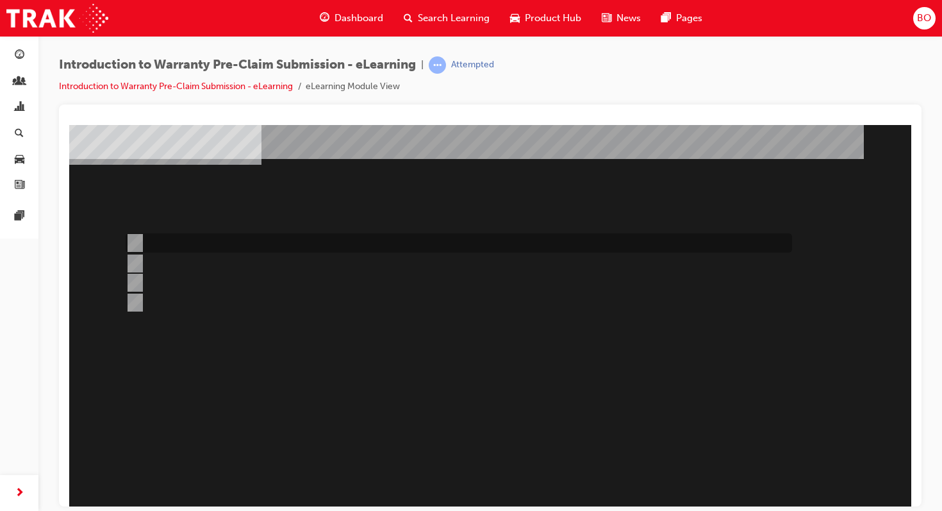
scroll to position [84, 0]
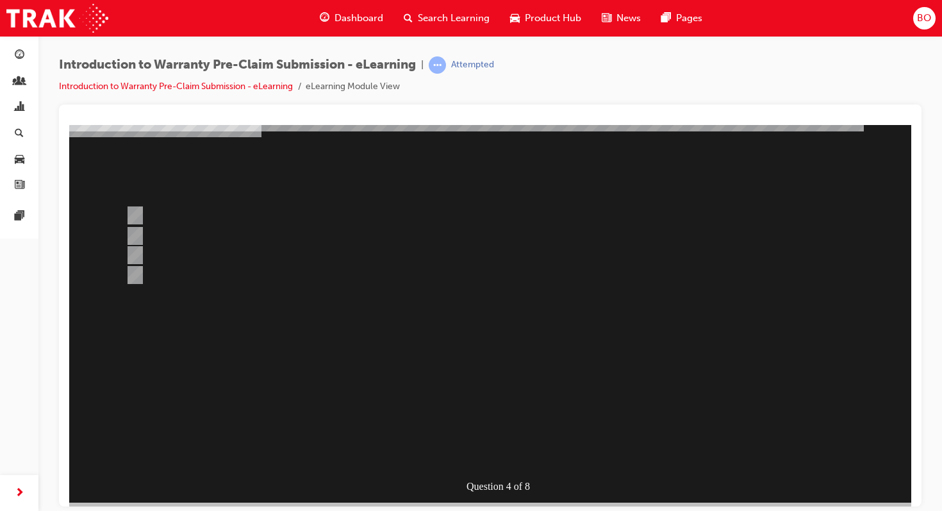
click at [559, 358] on div at bounding box center [505, 270] width 872 height 461
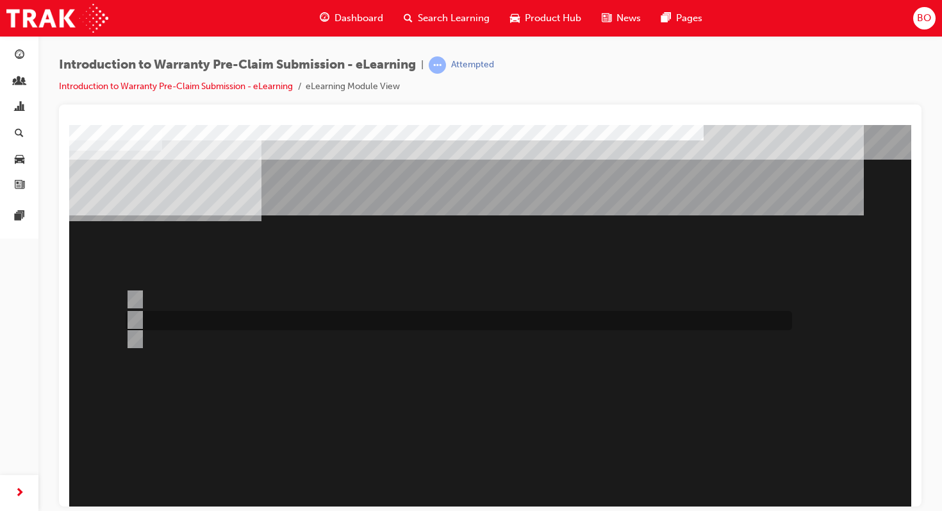
click at [140, 314] on div at bounding box center [455, 320] width 667 height 19
radio input "true"
click at [140, 297] on div at bounding box center [455, 299] width 667 height 19
radio input "true"
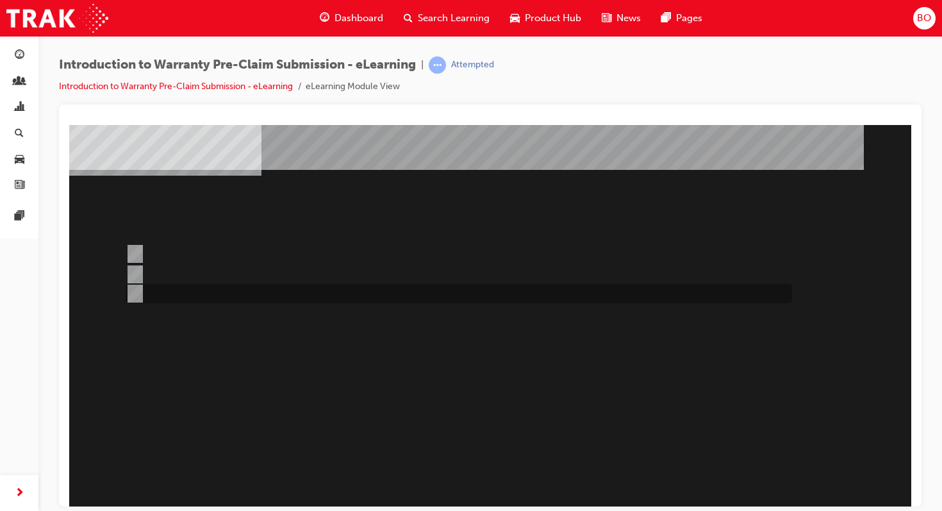
scroll to position [58, 0]
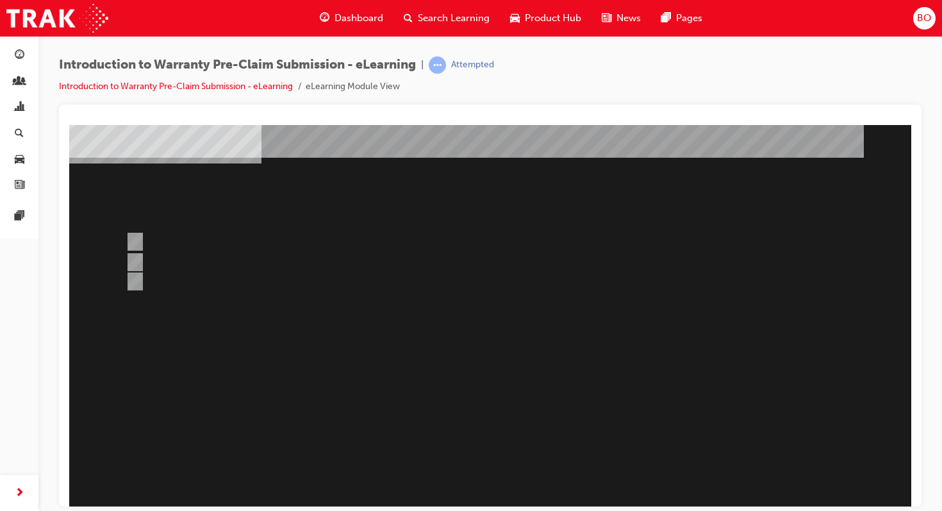
click at [140, 260] on div at bounding box center [505, 297] width 872 height 461
click at [139, 260] on input "Yes, as it is not in your state PDC." at bounding box center [133, 262] width 14 height 14
radio input "true"
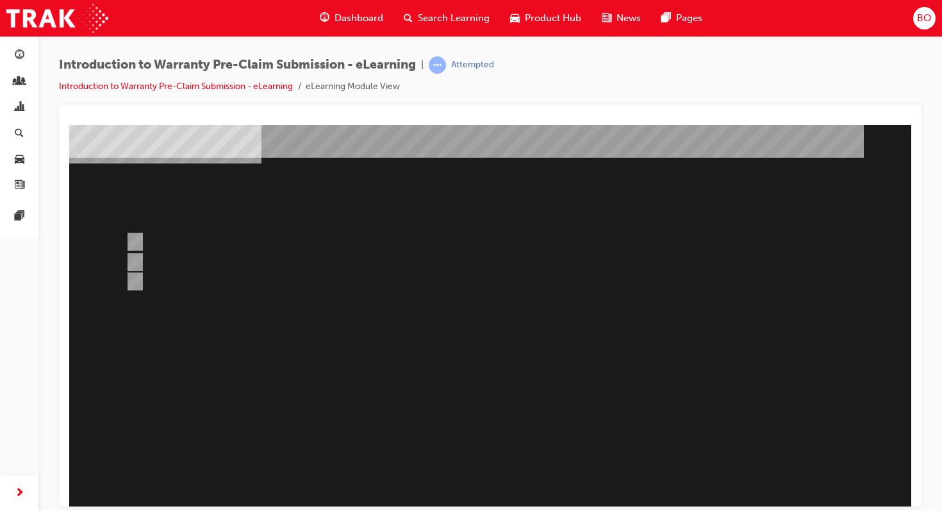
click at [551, 390] on div at bounding box center [505, 297] width 872 height 461
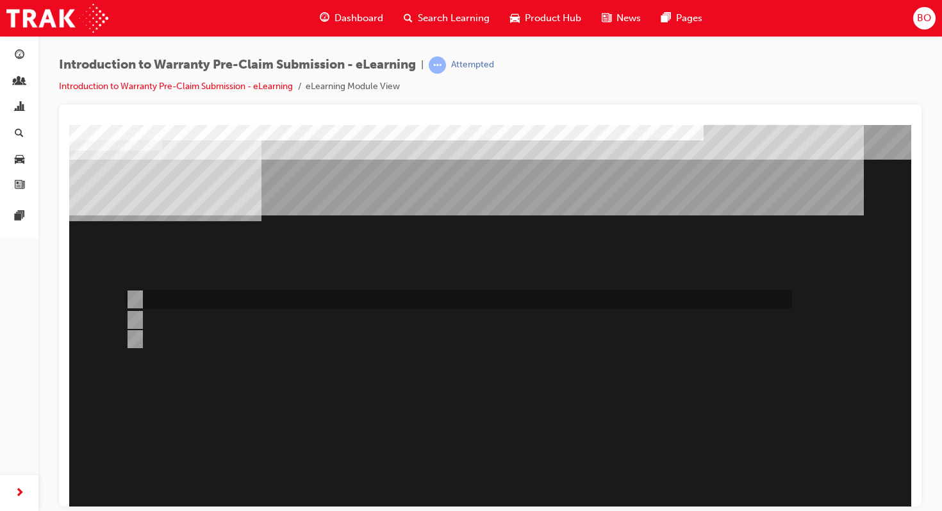
click at [131, 301] on input "Dealer Worklist." at bounding box center [133, 299] width 14 height 14
radio input "true"
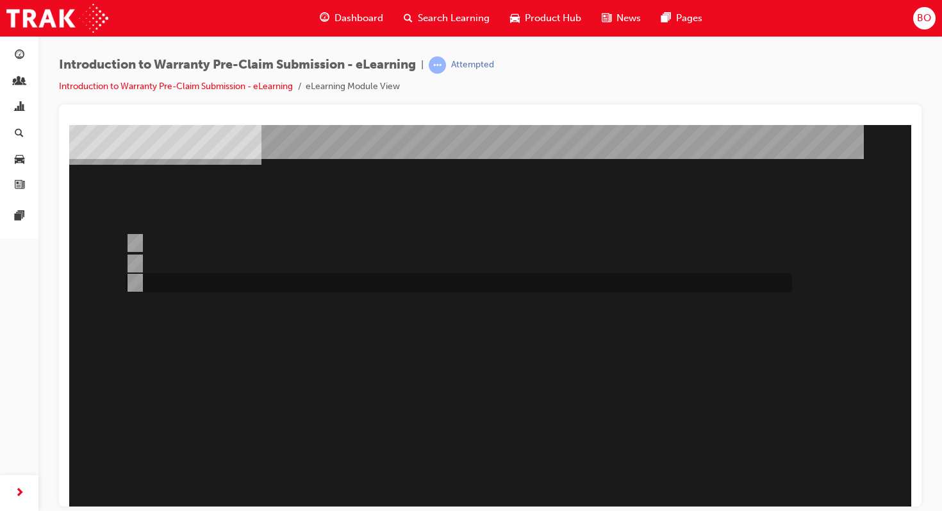
scroll to position [78, 0]
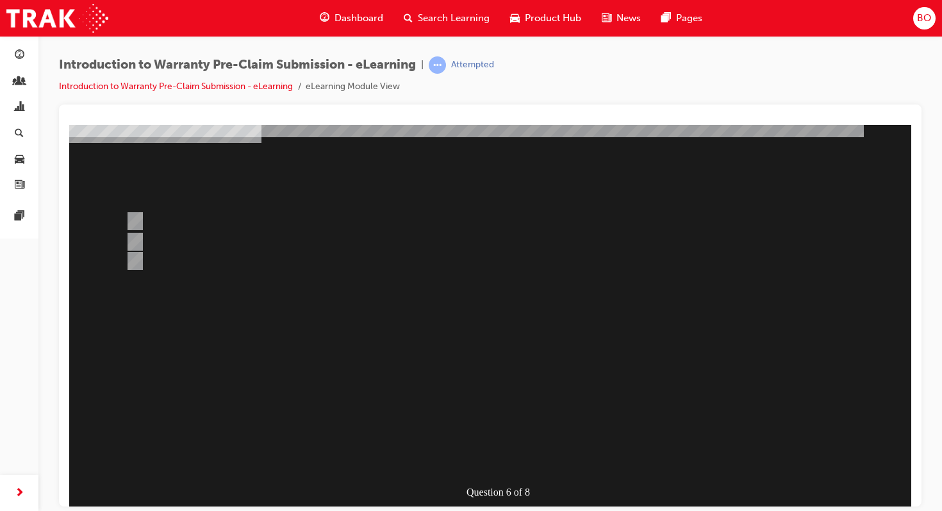
click at [581, 316] on div at bounding box center [505, 276] width 872 height 461
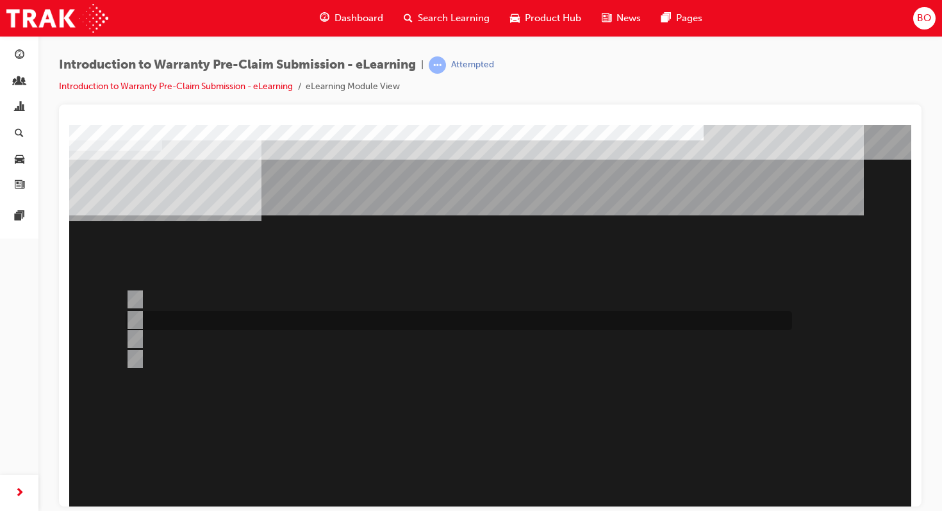
click at [251, 321] on div at bounding box center [455, 320] width 667 height 19
radio input "true"
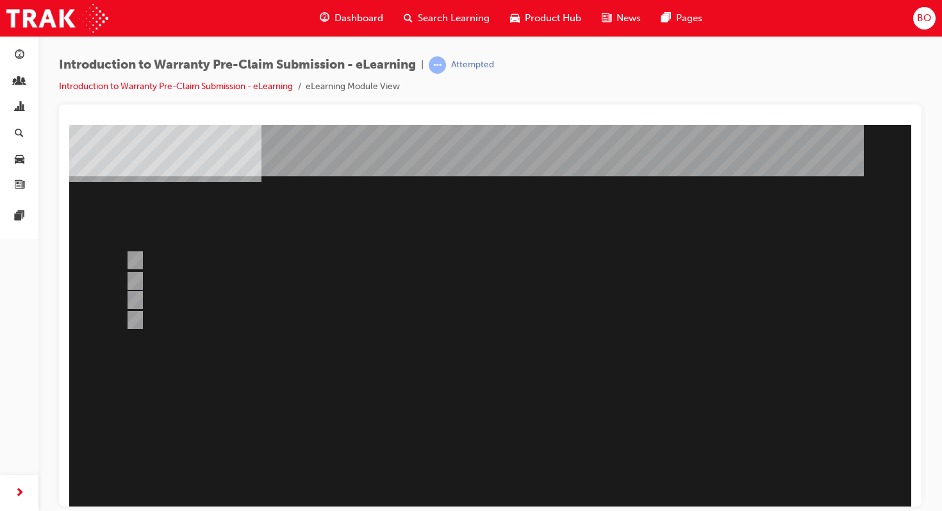
scroll to position [61, 0]
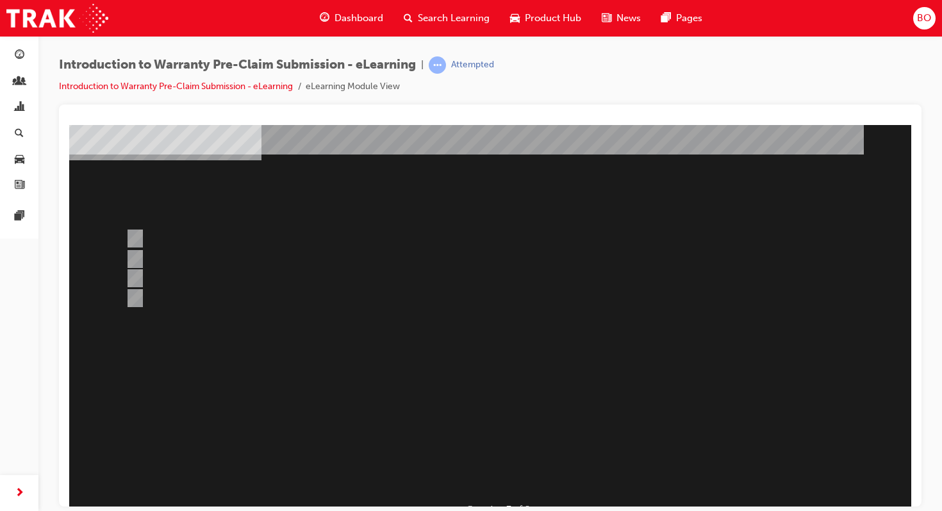
click at [570, 339] on div at bounding box center [505, 293] width 872 height 461
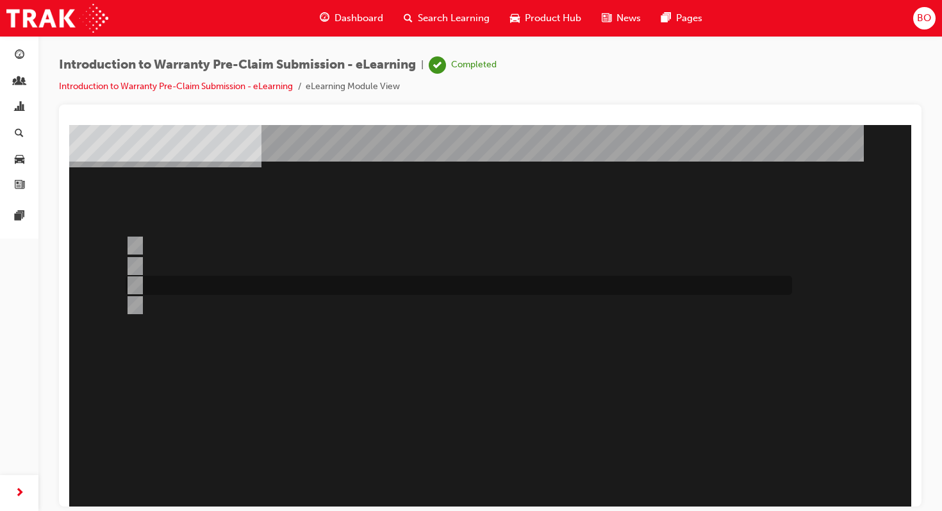
scroll to position [0, 0]
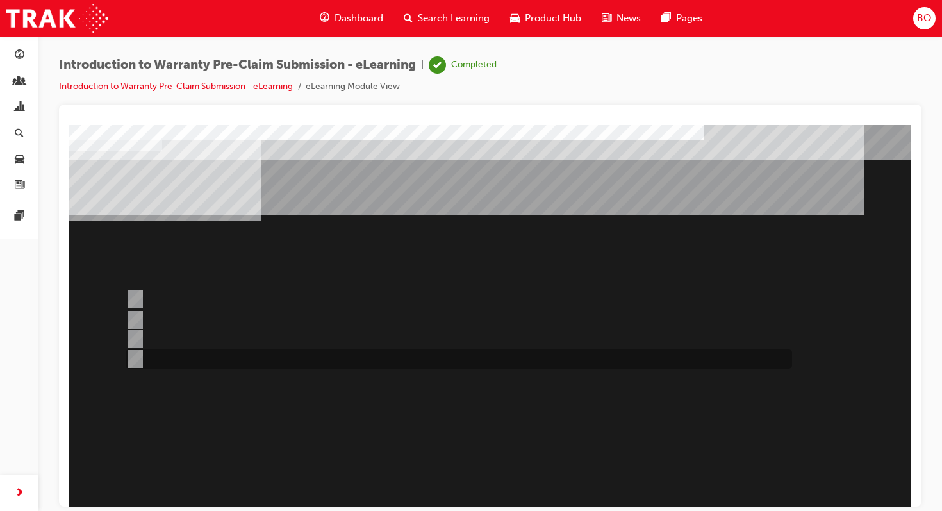
click at [136, 363] on input "Claim Enquires." at bounding box center [133, 359] width 14 height 14
radio input "true"
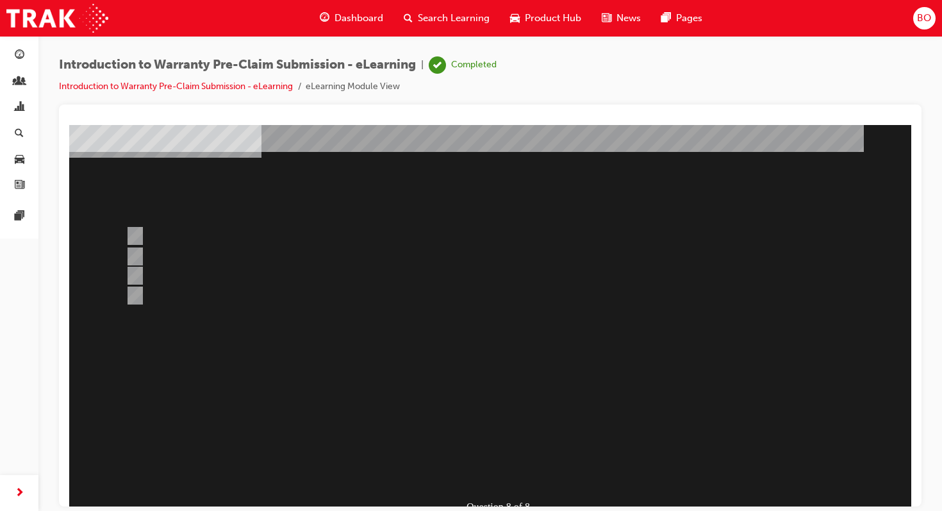
scroll to position [66, 0]
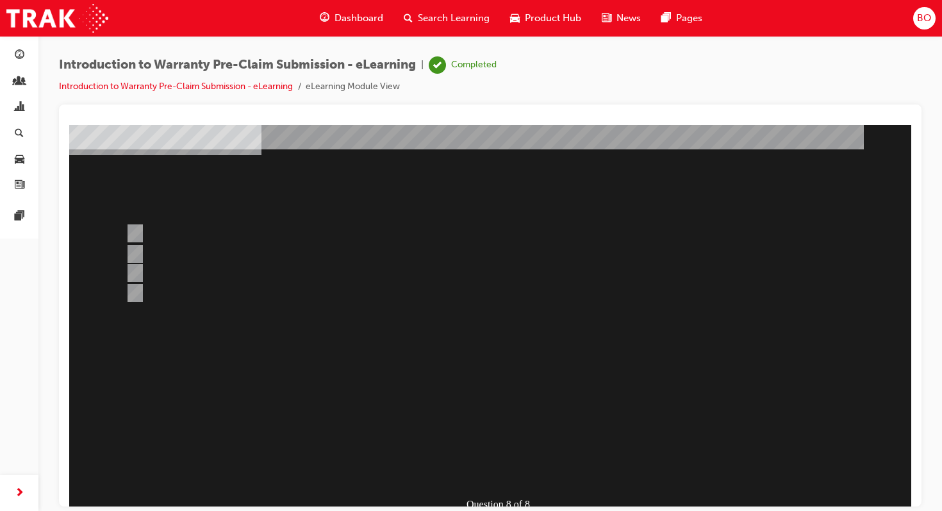
click at [575, 351] on div at bounding box center [505, 288] width 872 height 461
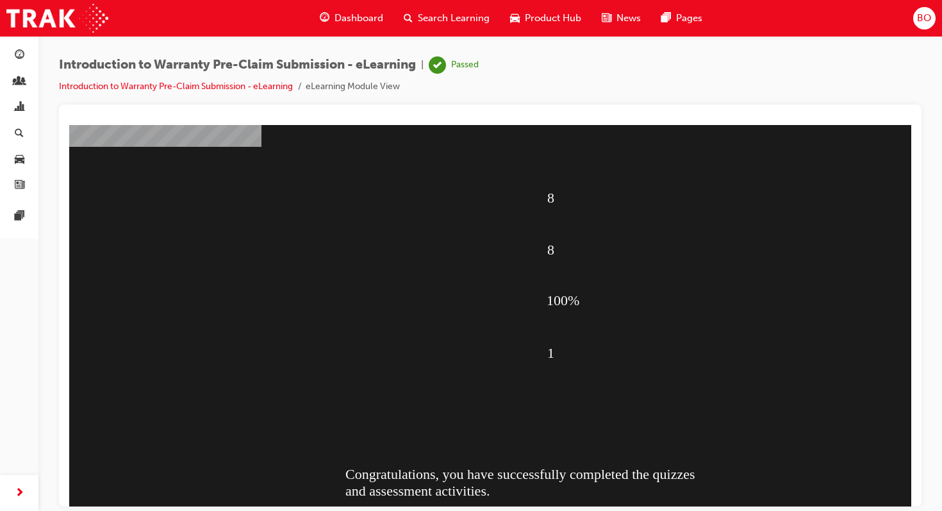
scroll to position [99, 0]
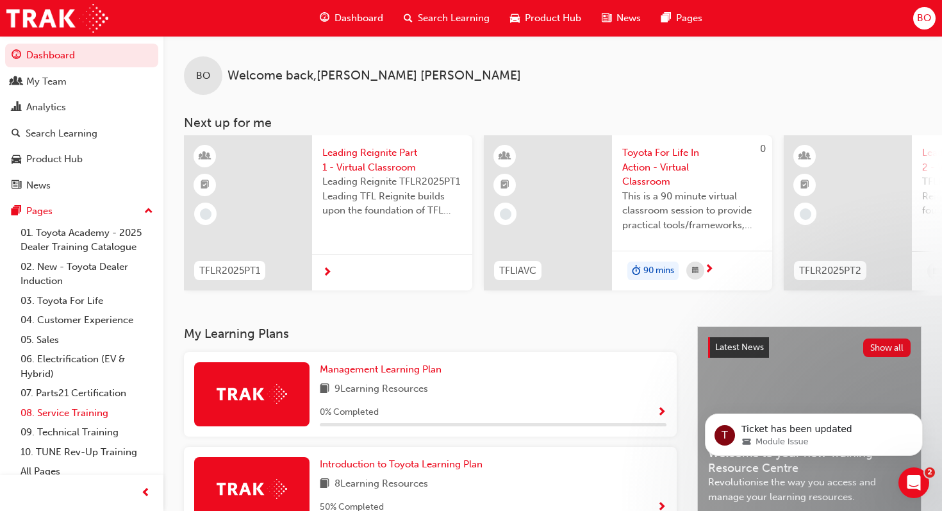
click at [78, 413] on link "08. Service Training" at bounding box center [86, 413] width 143 height 20
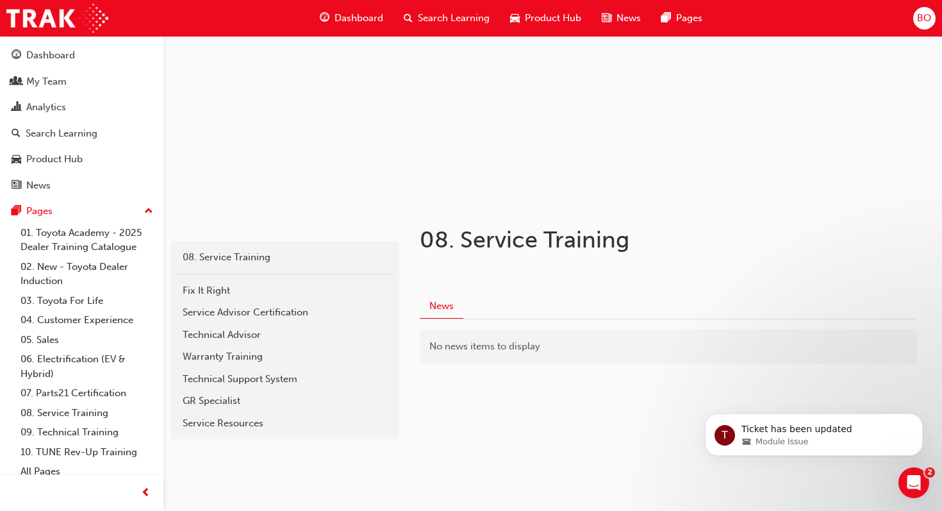
scroll to position [94, 0]
click at [231, 377] on div "Technical Support System" at bounding box center [285, 377] width 205 height 15
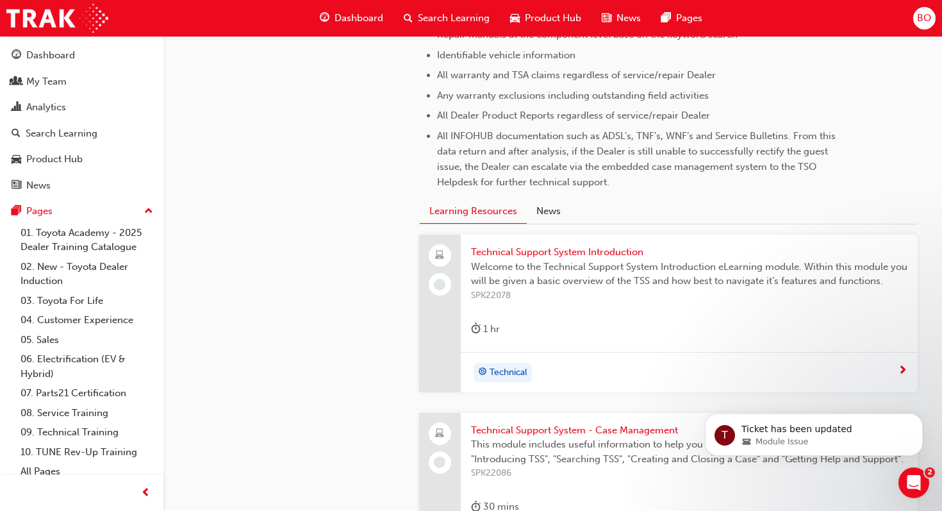
scroll to position [623, 0]
click at [529, 251] on span "Technical Support System Introduction" at bounding box center [689, 251] width 436 height 15
